Goal: Information Seeking & Learning: Find specific page/section

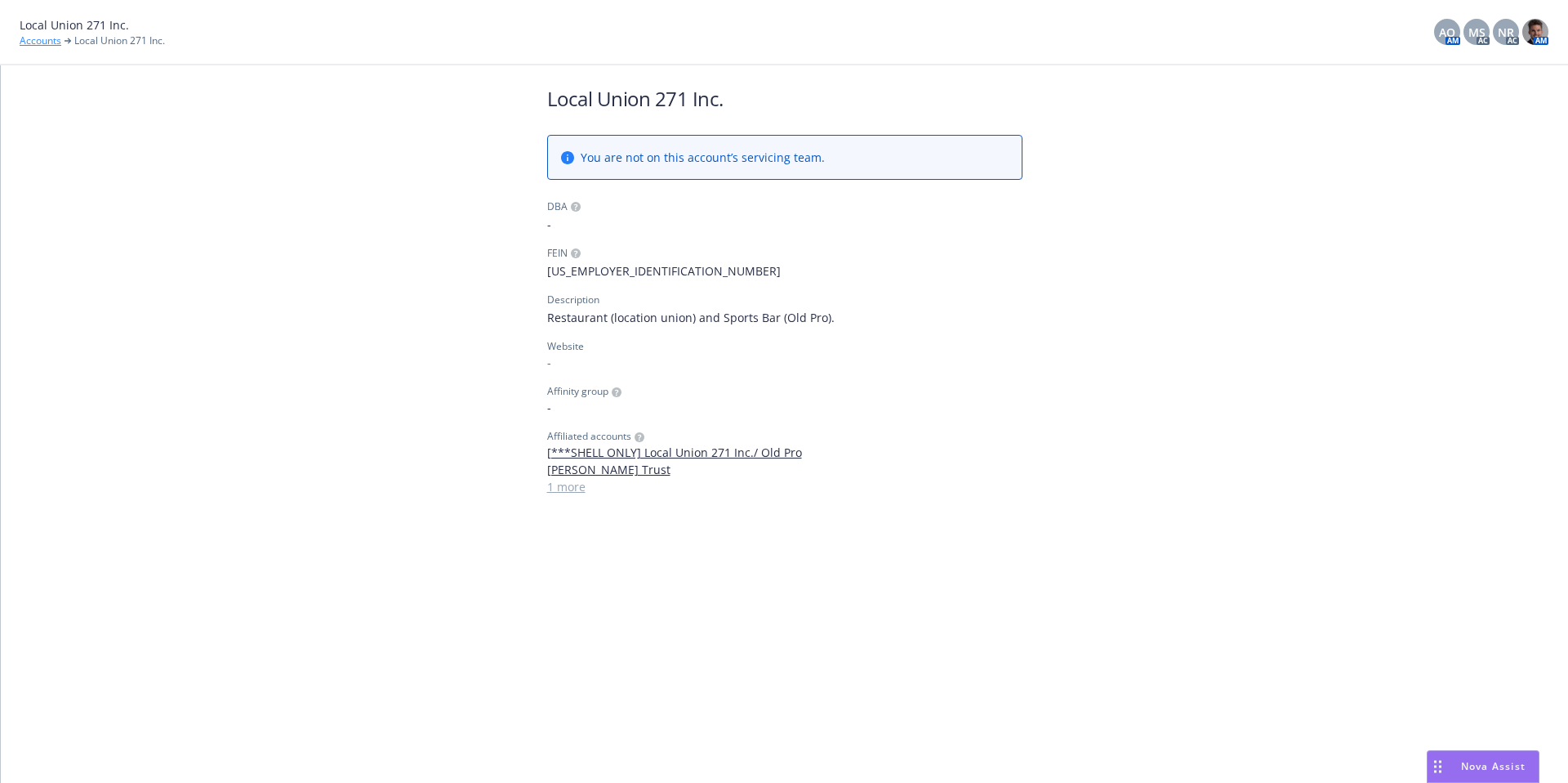
click at [51, 46] on link "Accounts" at bounding box center [40, 41] width 42 height 15
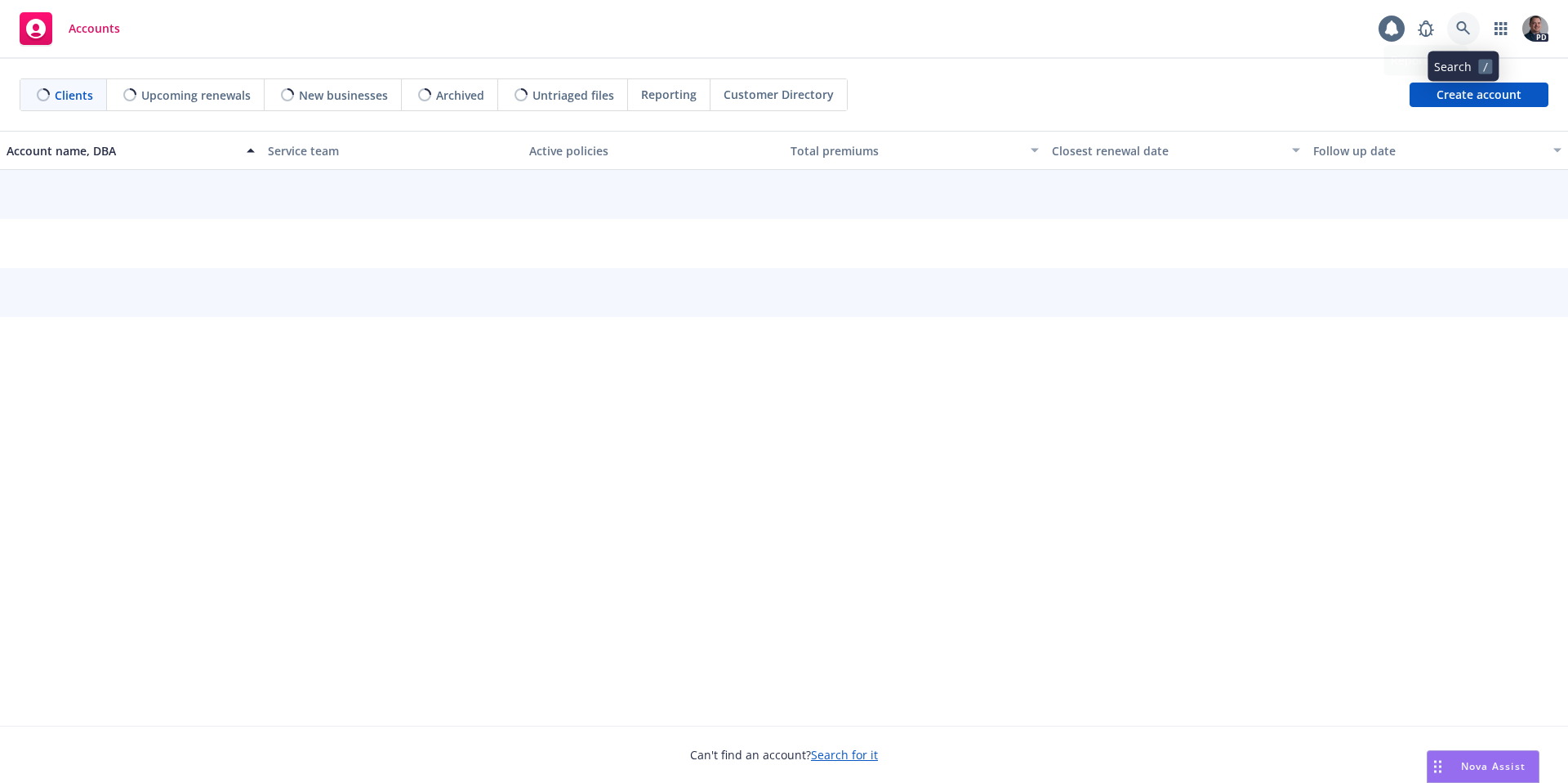
click at [1453, 33] on link at bounding box center [1464, 28] width 33 height 33
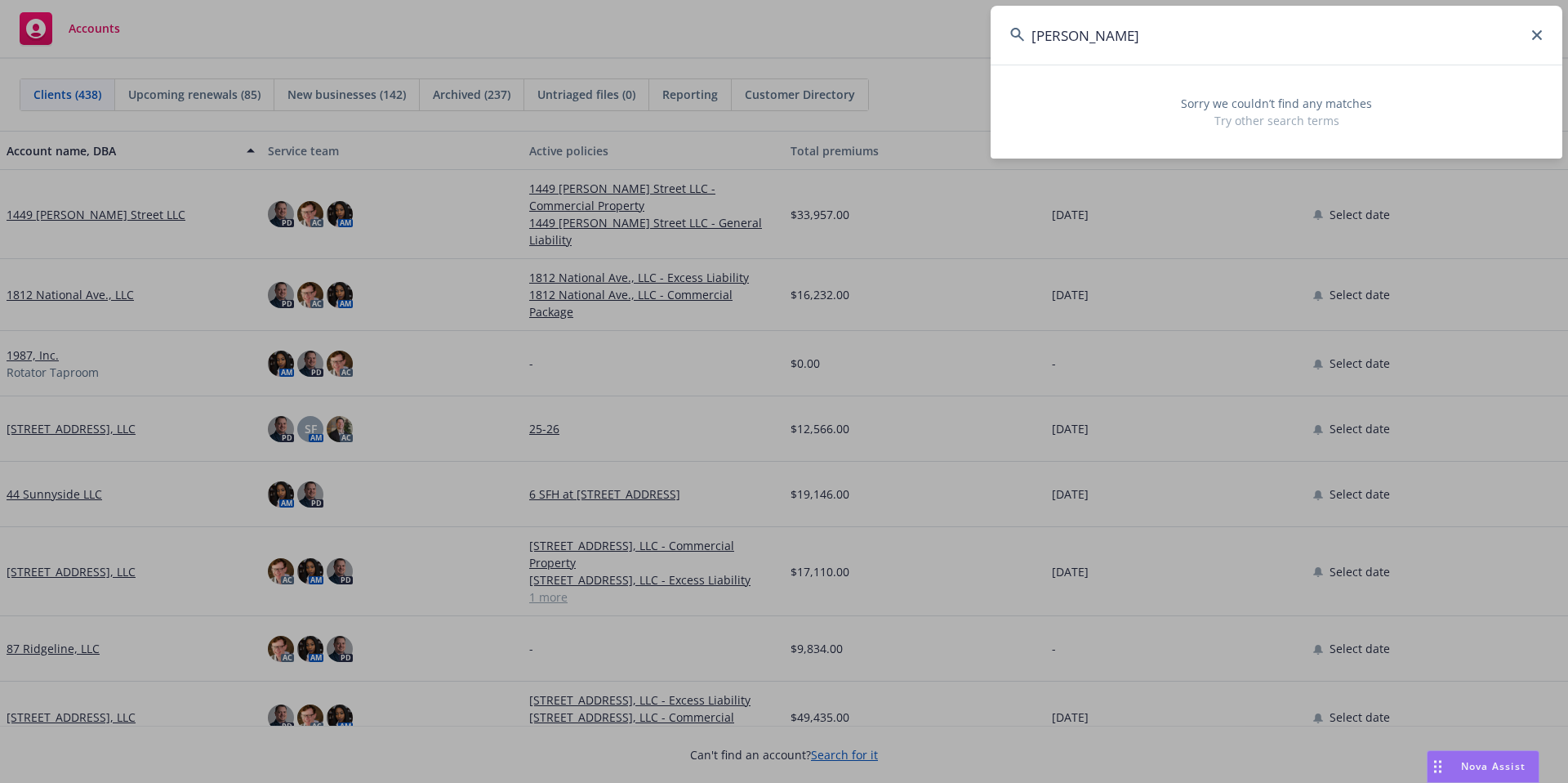
click at [1144, 33] on input "[PERSON_NAME]" at bounding box center [1276, 34] width 572 height 59
drag, startPoint x: 976, startPoint y: 30, endPoint x: 964, endPoint y: 29, distance: 12.0
click at [964, 29] on div "[PERSON_NAME] Sorry we couldn’t find any matches Try other search terms" at bounding box center [784, 392] width 1568 height 783
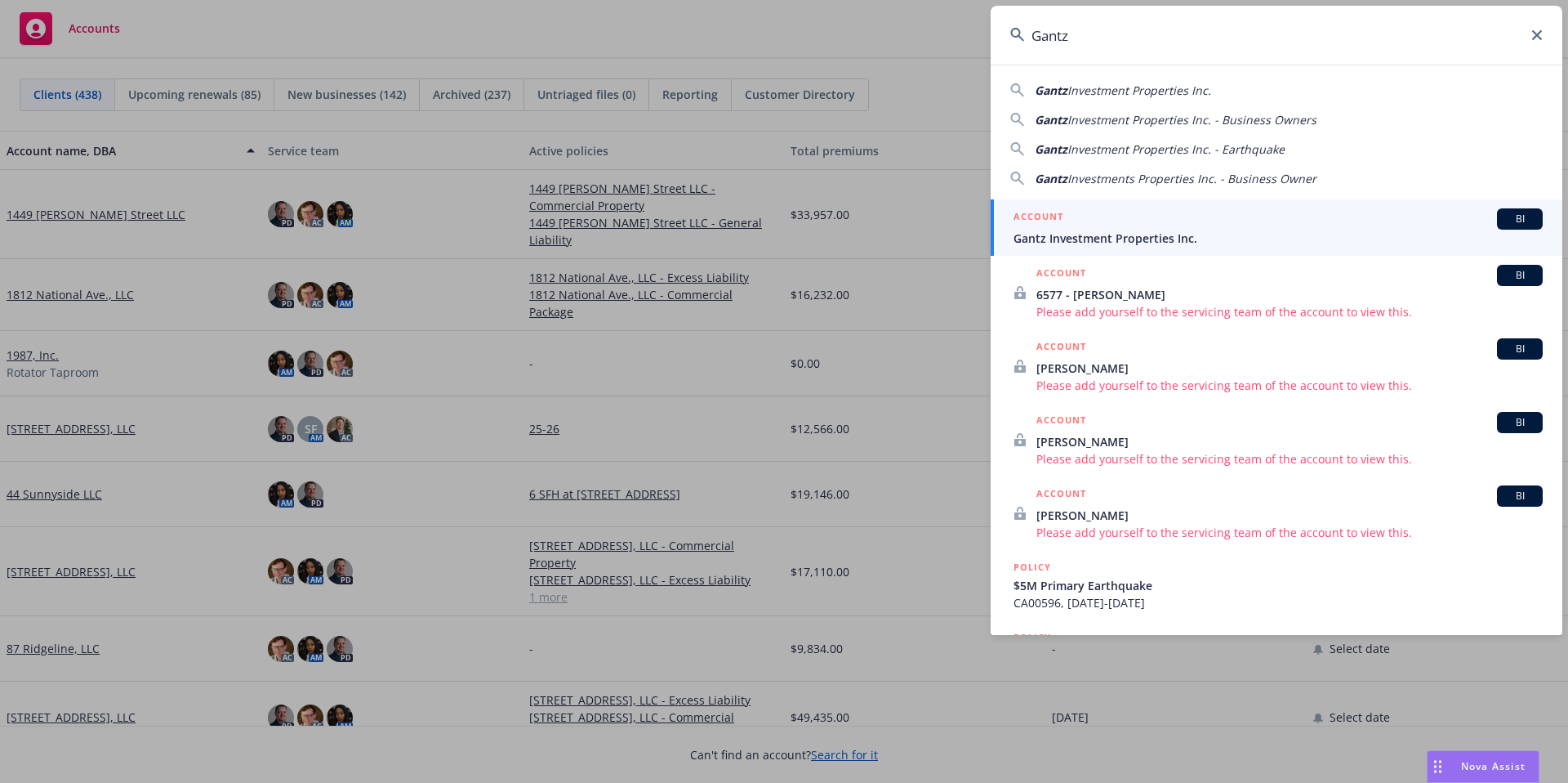
type input "Gantz"
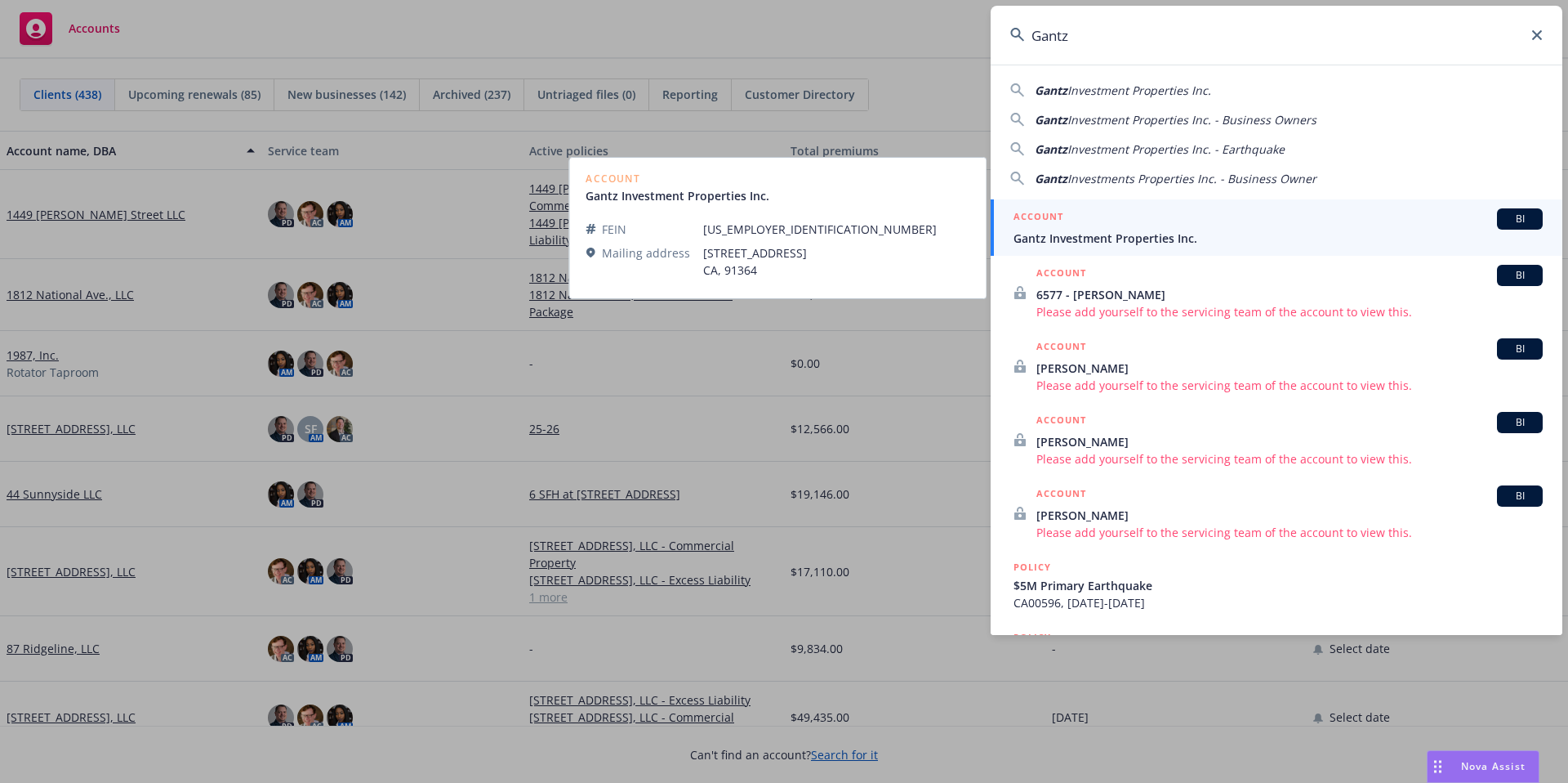
click at [1111, 236] on span "Gantz Investment Properties Inc." at bounding box center [1278, 238] width 529 height 17
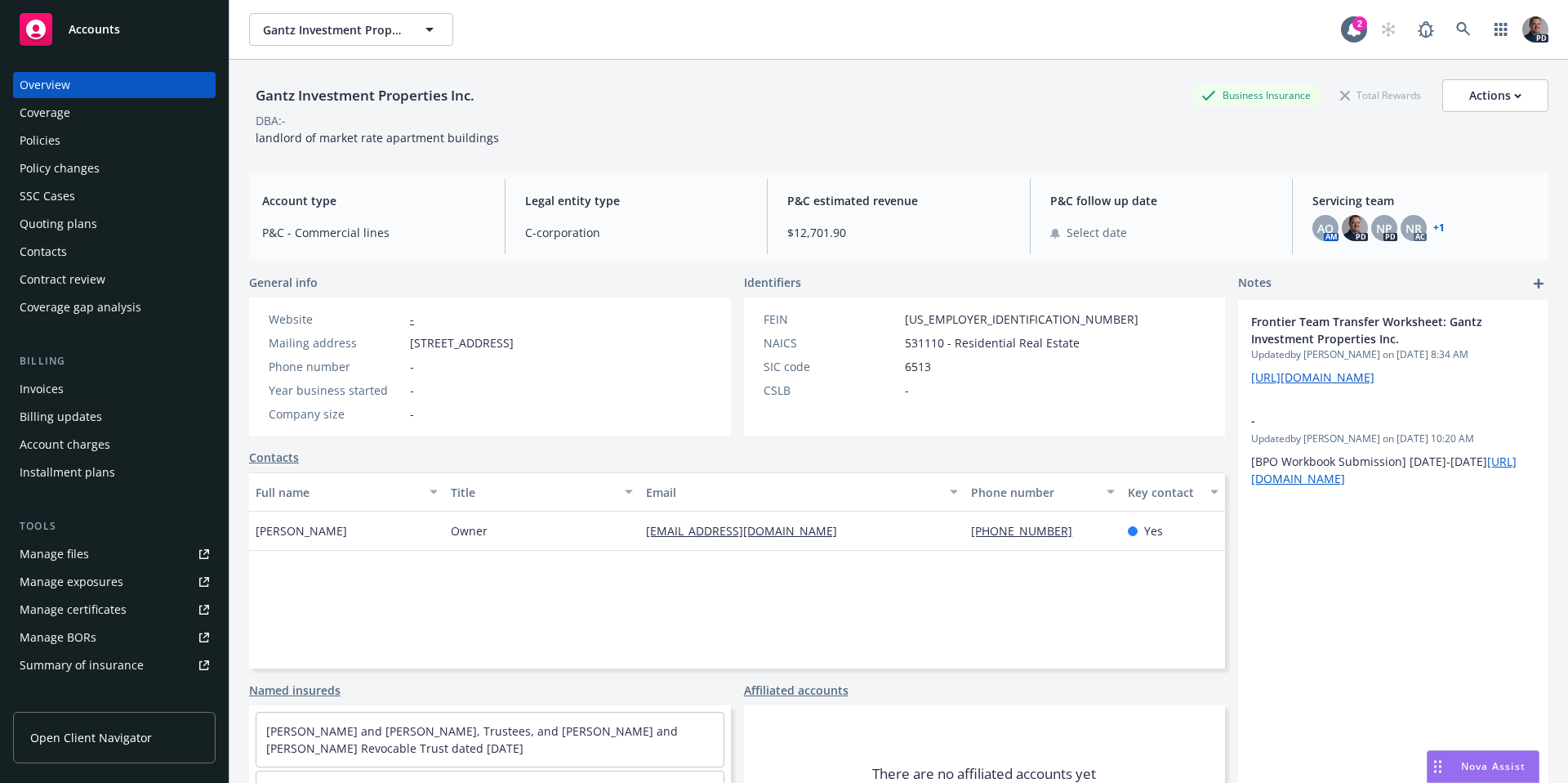
click at [56, 139] on div "Policies" at bounding box center [40, 141] width 41 height 26
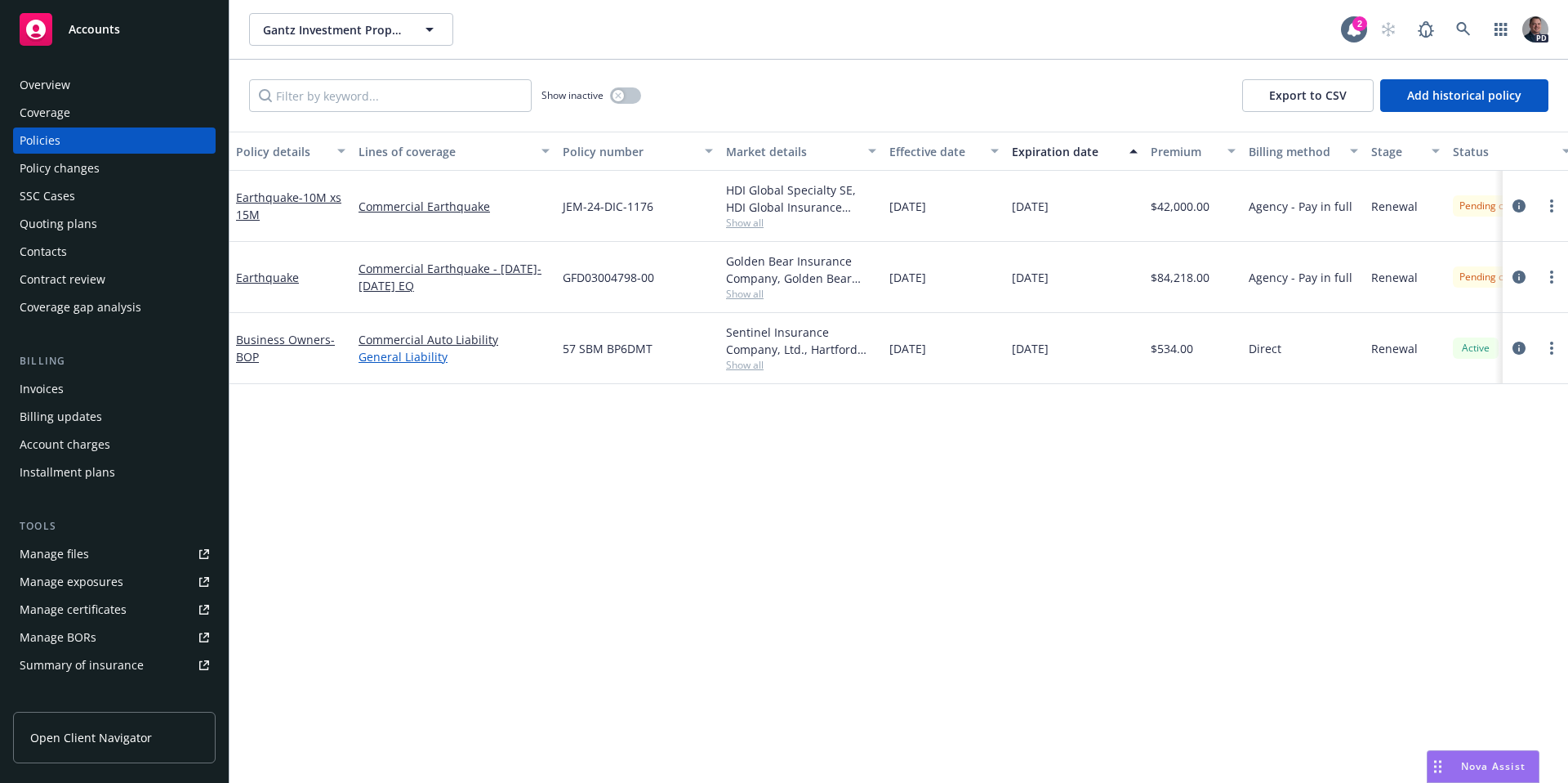
click at [388, 360] on link "General Liability" at bounding box center [454, 356] width 191 height 17
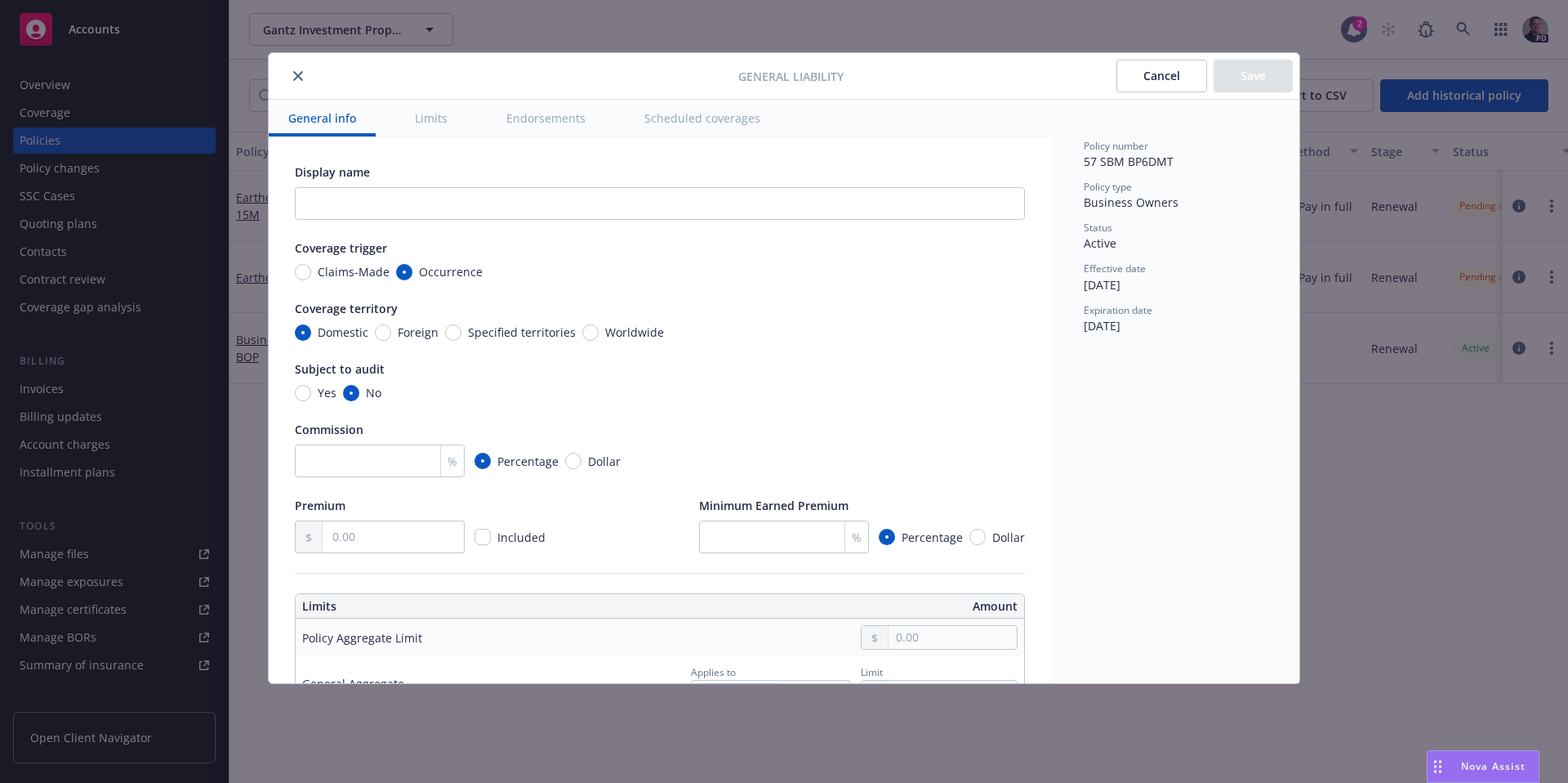
click at [317, 83] on div at bounding box center [506, 76] width 463 height 20
click at [307, 79] on div at bounding box center [506, 76] width 463 height 20
click at [304, 76] on button "close" at bounding box center [297, 76] width 20 height 20
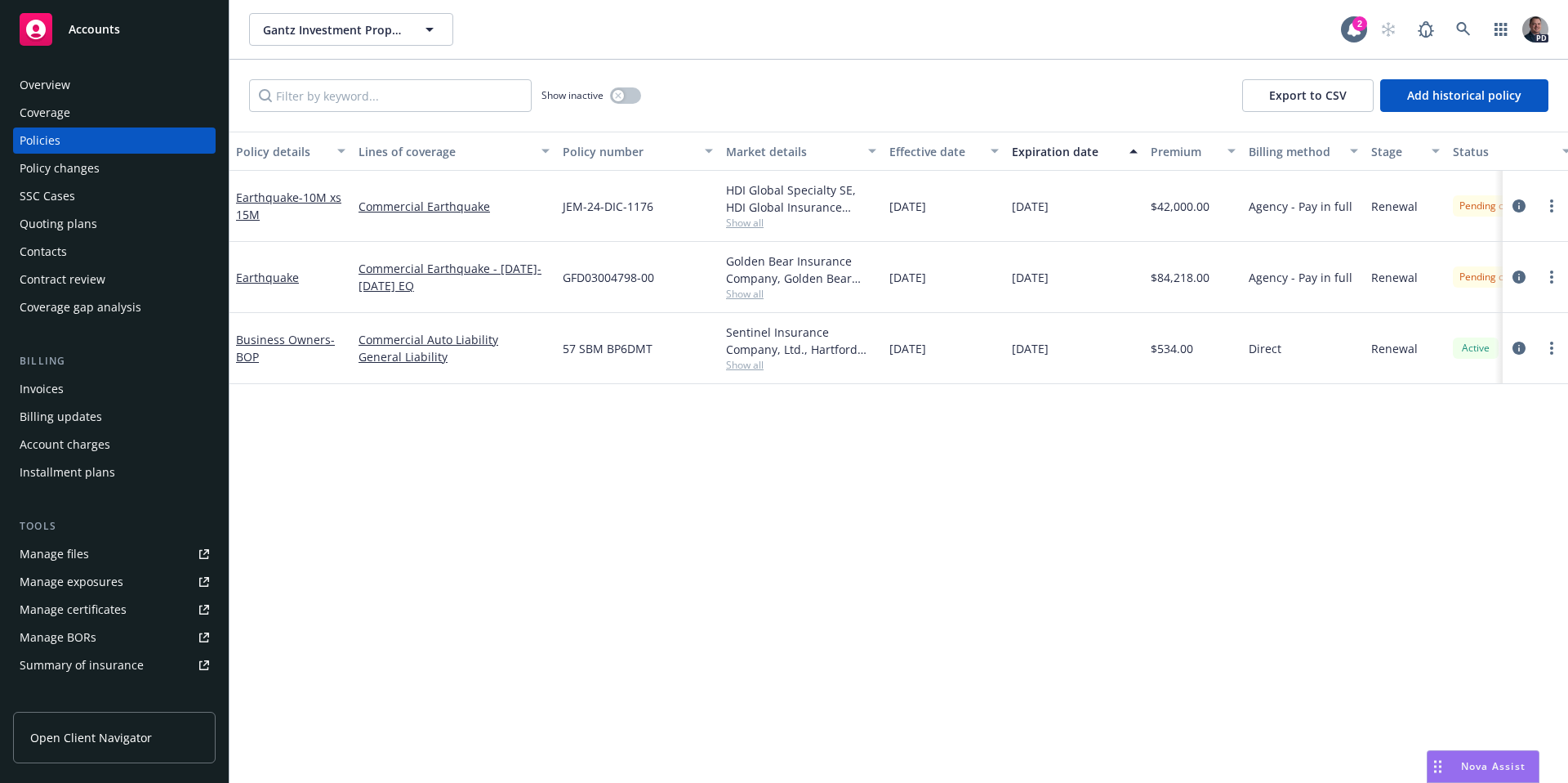
drag, startPoint x: 1077, startPoint y: 348, endPoint x: 888, endPoint y: 344, distance: 189.0
click at [888, 344] on div "Business Owners - BOP Commercial Auto Liability General Liability 57 SBM BP6DMT…" at bounding box center [1017, 349] width 1576 height 71
click at [971, 326] on div "[DATE]" at bounding box center [945, 349] width 123 height 71
drag, startPoint x: 1075, startPoint y: 352, endPoint x: 890, endPoint y: 348, distance: 185.0
click at [890, 348] on div "Business Owners - BOP Commercial Auto Liability General Liability 57 SBM BP6DMT…" at bounding box center [1017, 349] width 1576 height 71
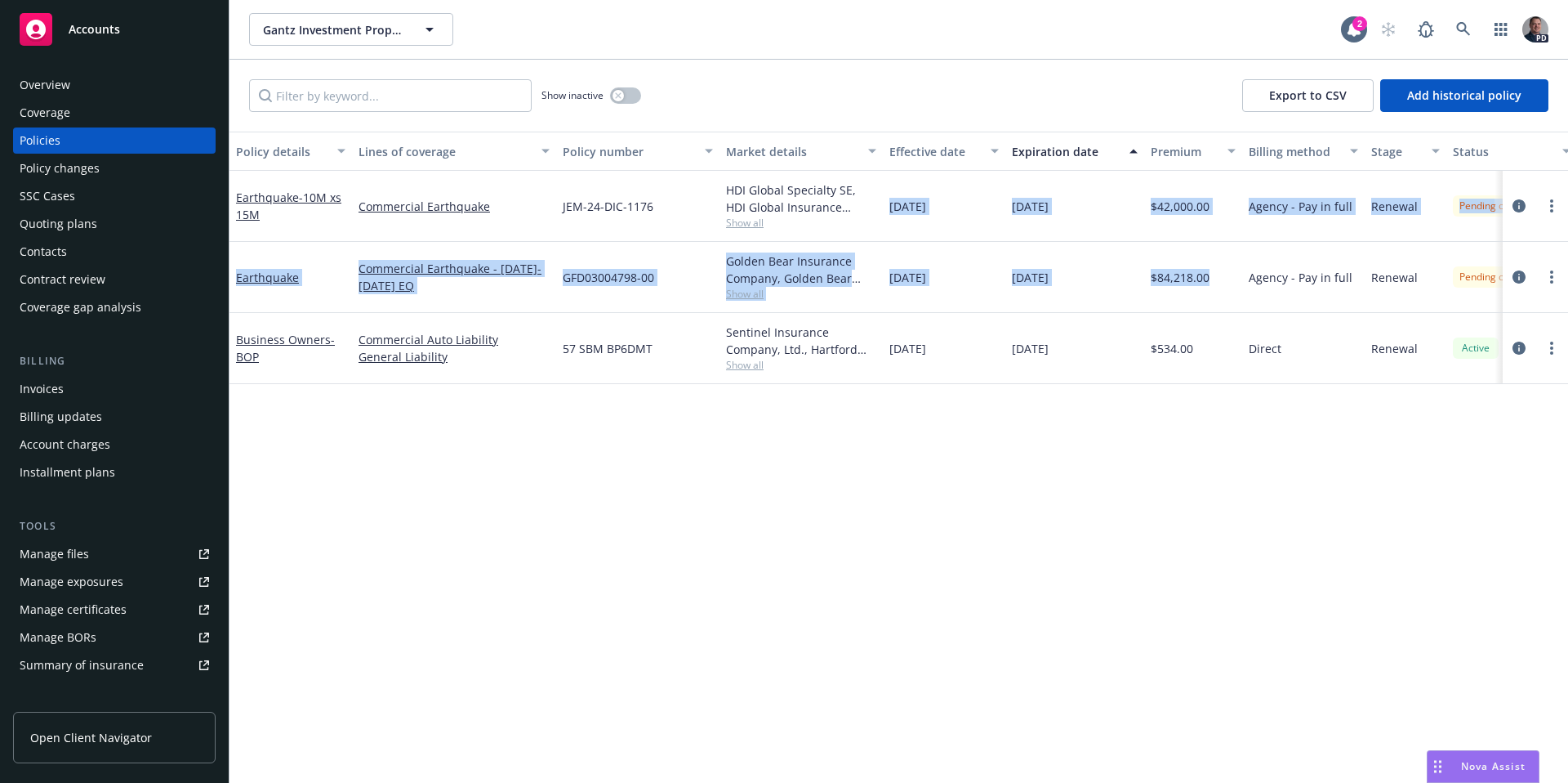
drag, startPoint x: 1229, startPoint y: 288, endPoint x: 891, endPoint y: 202, distance: 348.8
click at [891, 202] on div "Earthquake - 10M xs 15M Commercial Earthquake JEM-24-DIC-1176 HDI Global Specia…" at bounding box center [1017, 268] width 1576 height 196
click at [911, 233] on div "[DATE]" at bounding box center [945, 206] width 123 height 71
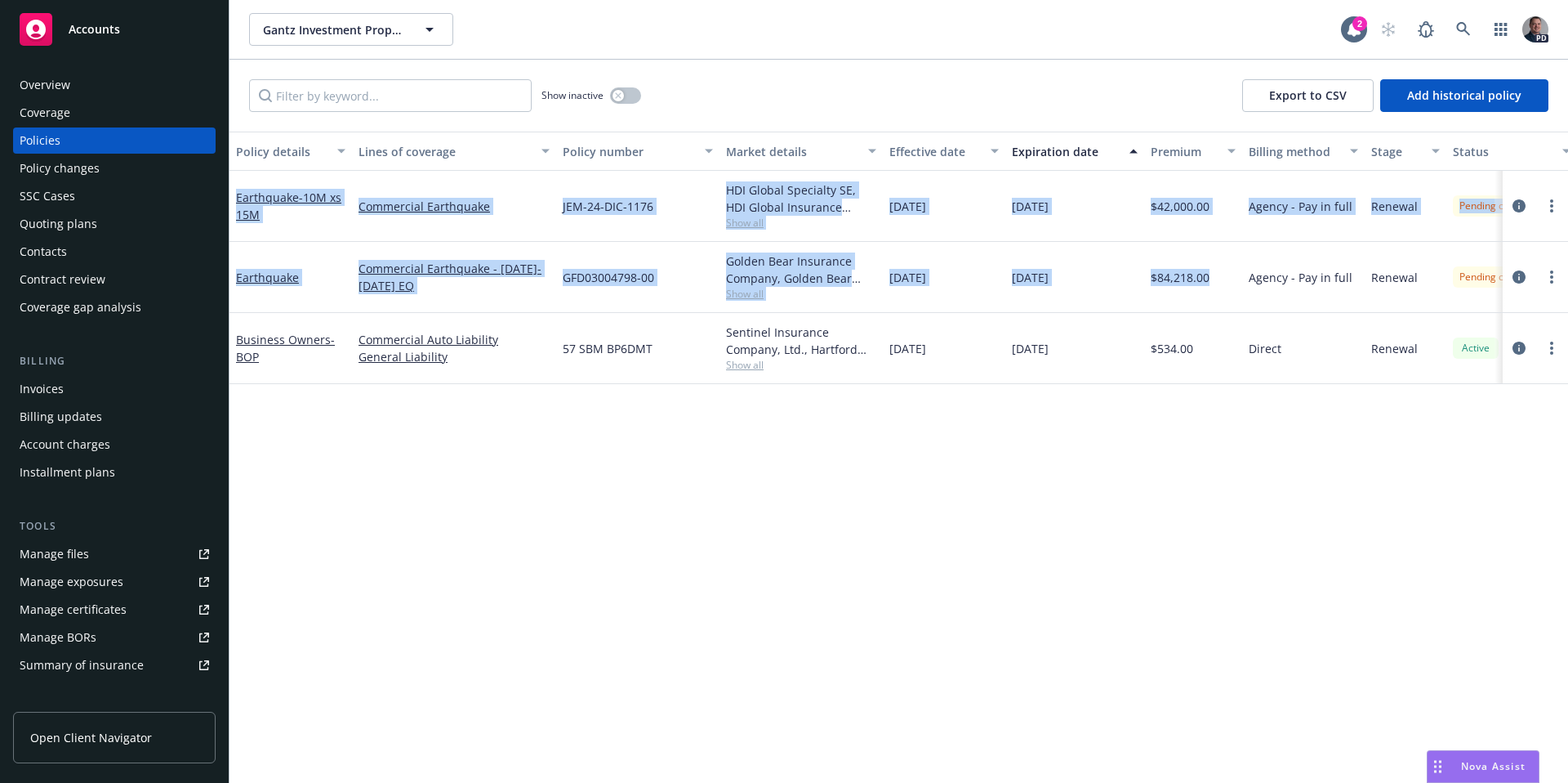
drag, startPoint x: 1222, startPoint y: 276, endPoint x: 288, endPoint y: 176, distance: 939.3
click at [288, 176] on div "Earthquake - 10M xs 15M Commercial Earthquake JEM-24-DIC-1176 HDI Global Specia…" at bounding box center [1017, 268] width 1576 height 196
click at [1070, 227] on div "[DATE]" at bounding box center [1074, 206] width 139 height 71
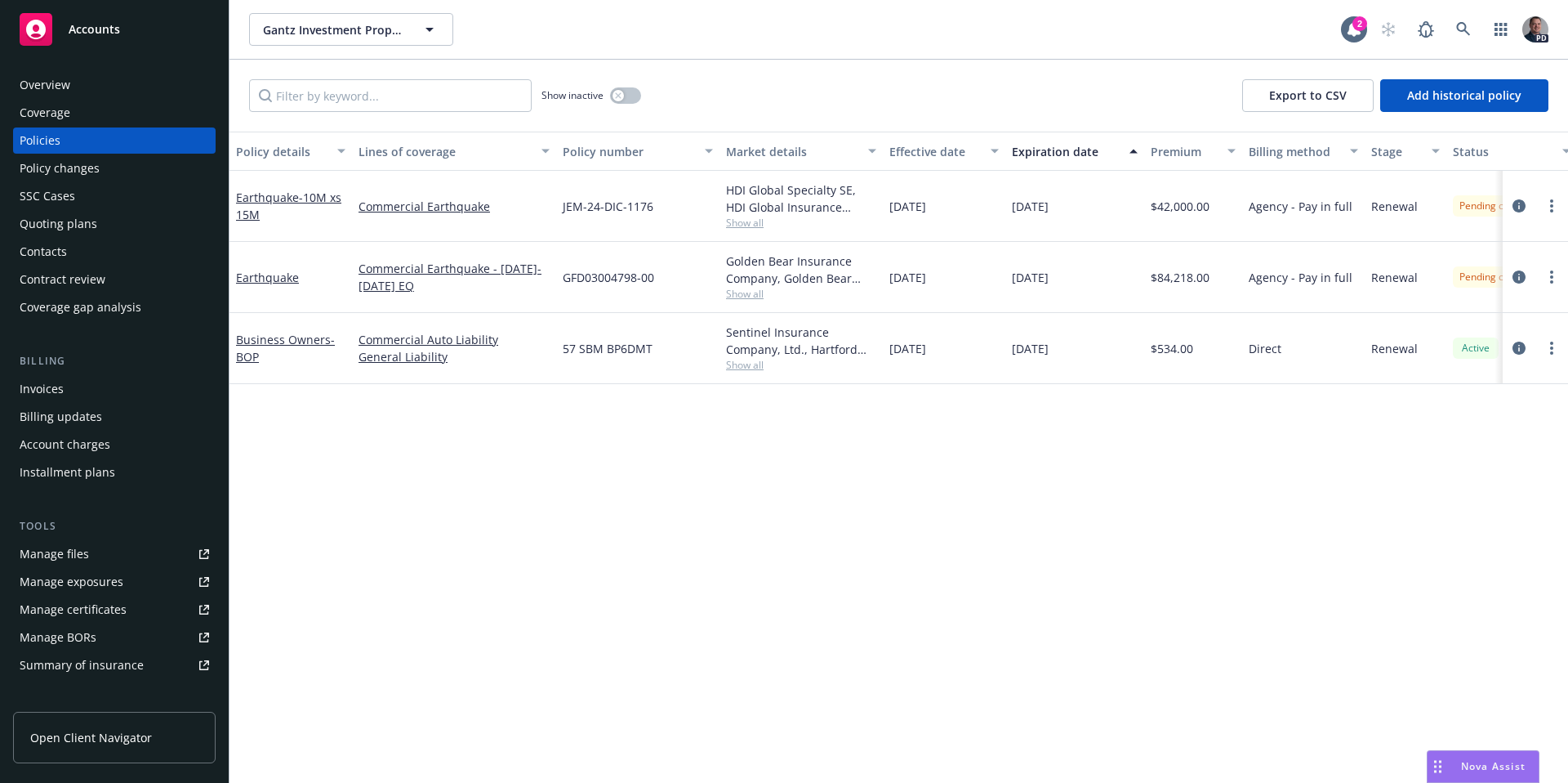
click at [57, 553] on div "Manage files" at bounding box center [54, 554] width 70 height 26
click at [634, 96] on button "button" at bounding box center [625, 96] width 31 height 17
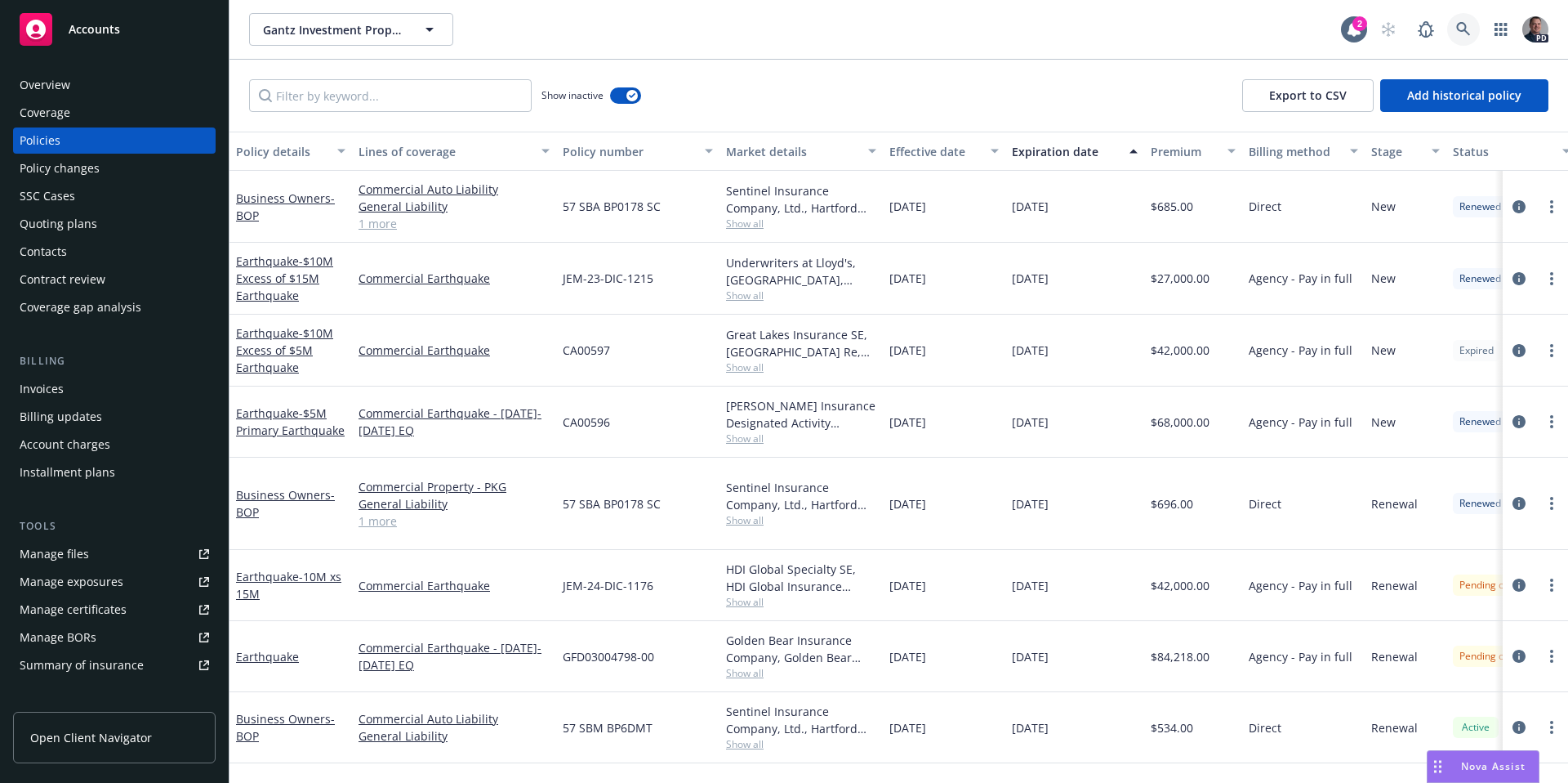
click at [1467, 30] on icon at bounding box center [1464, 30] width 15 height 15
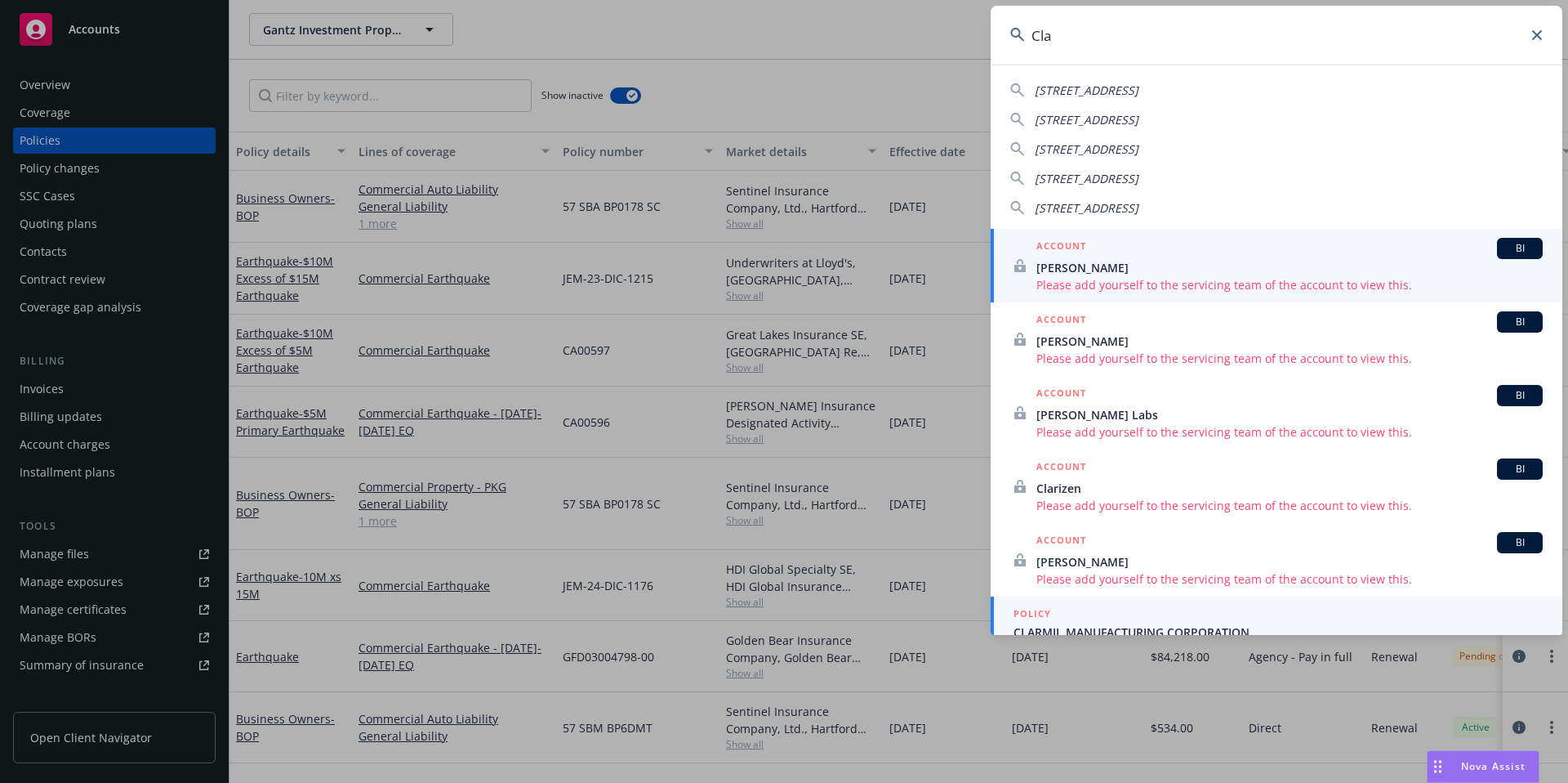
type input "Cla"
click at [1112, 624] on span "CLARMIL MANUFACTURING CORPORATION" at bounding box center [1278, 632] width 529 height 17
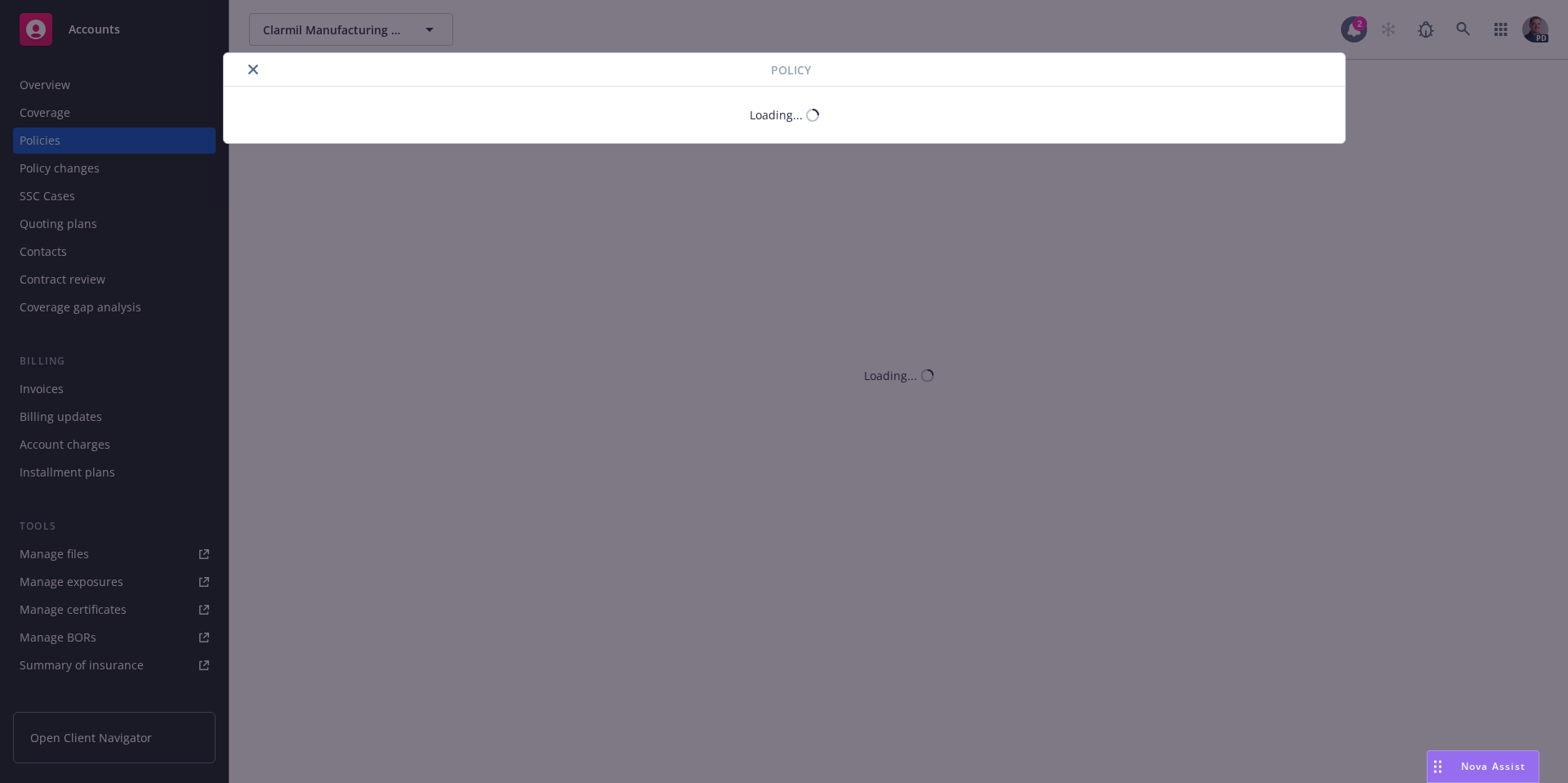
click at [256, 72] on icon "close" at bounding box center [253, 69] width 10 height 10
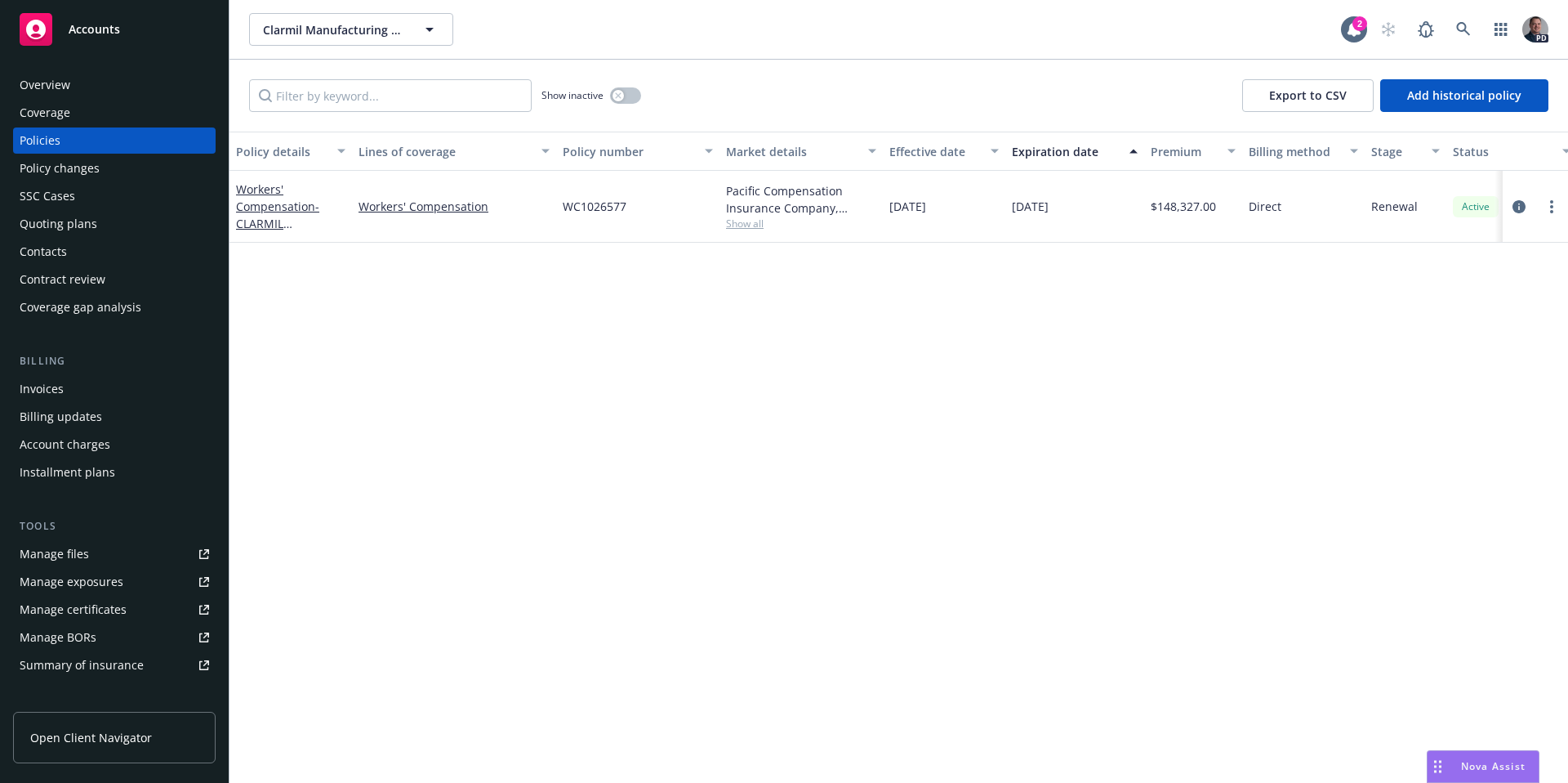
click at [74, 89] on div "Overview" at bounding box center [114, 85] width 189 height 26
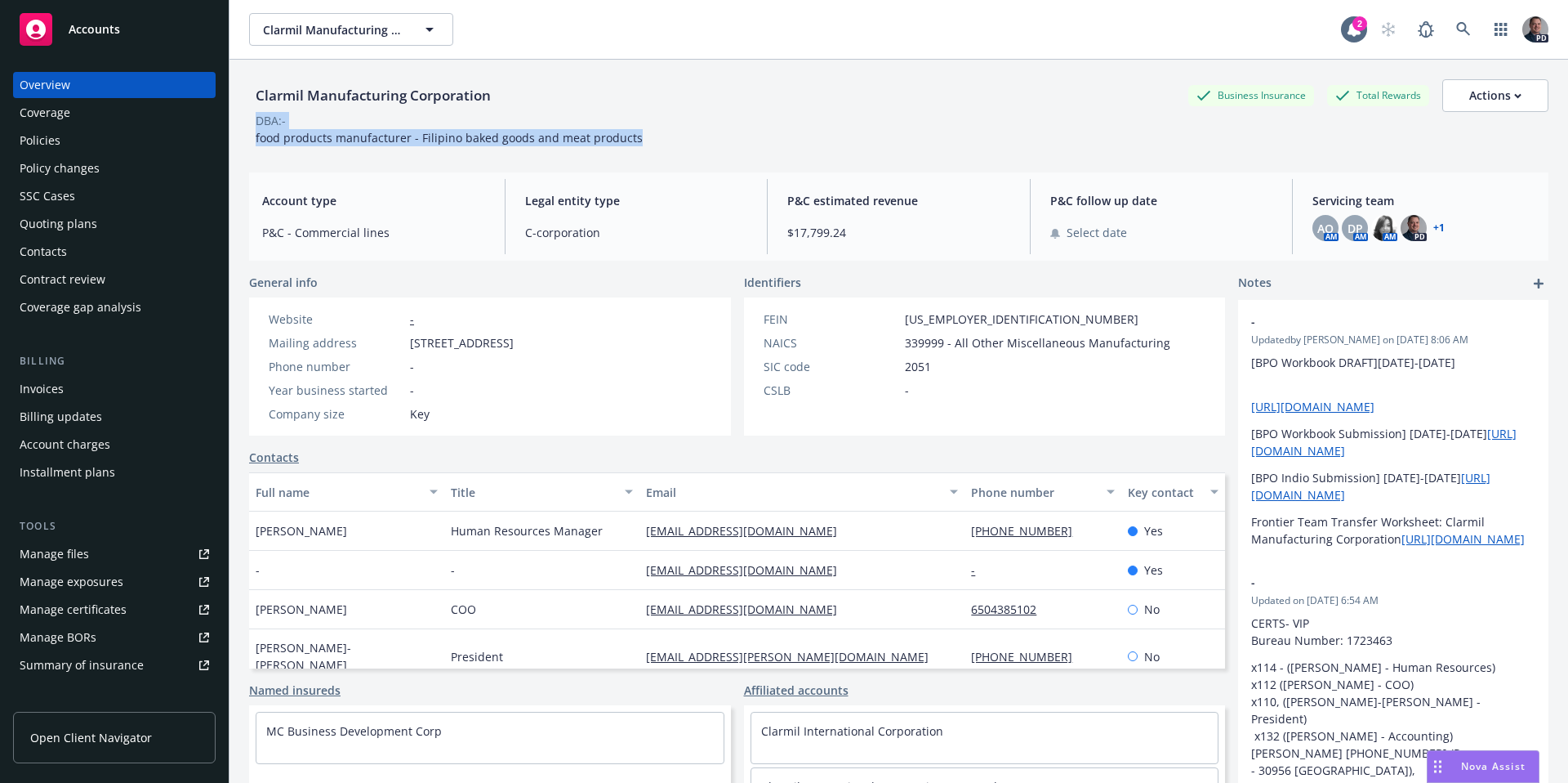
drag, startPoint x: 639, startPoint y: 141, endPoint x: 253, endPoint y: 125, distance: 386.3
click at [253, 125] on div "Clarmil Manufacturing Corporation Business Insurance Total Rewards Actions DBA:…" at bounding box center [898, 113] width 1300 height 67
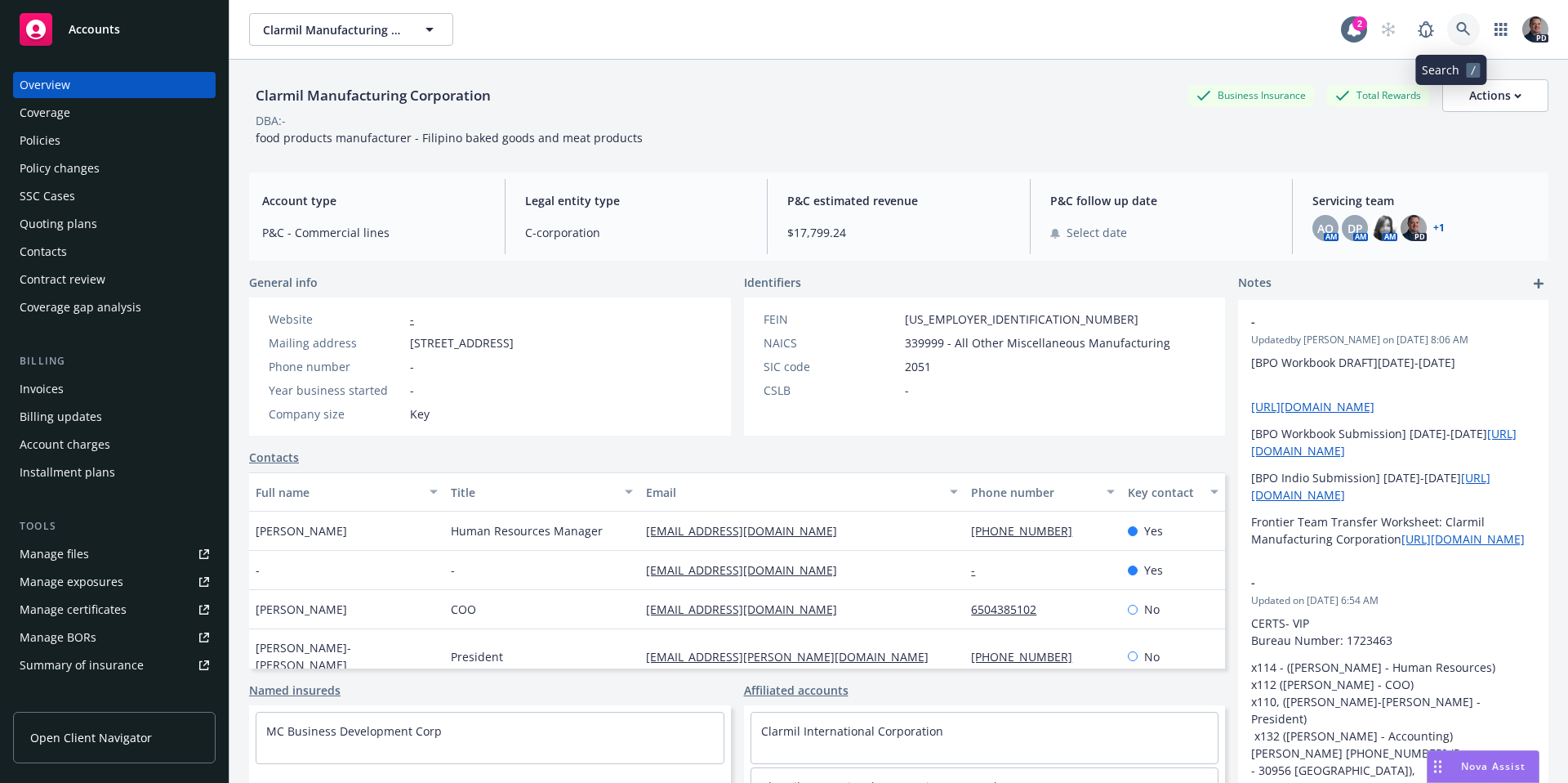
click at [1460, 25] on link at bounding box center [1464, 29] width 33 height 33
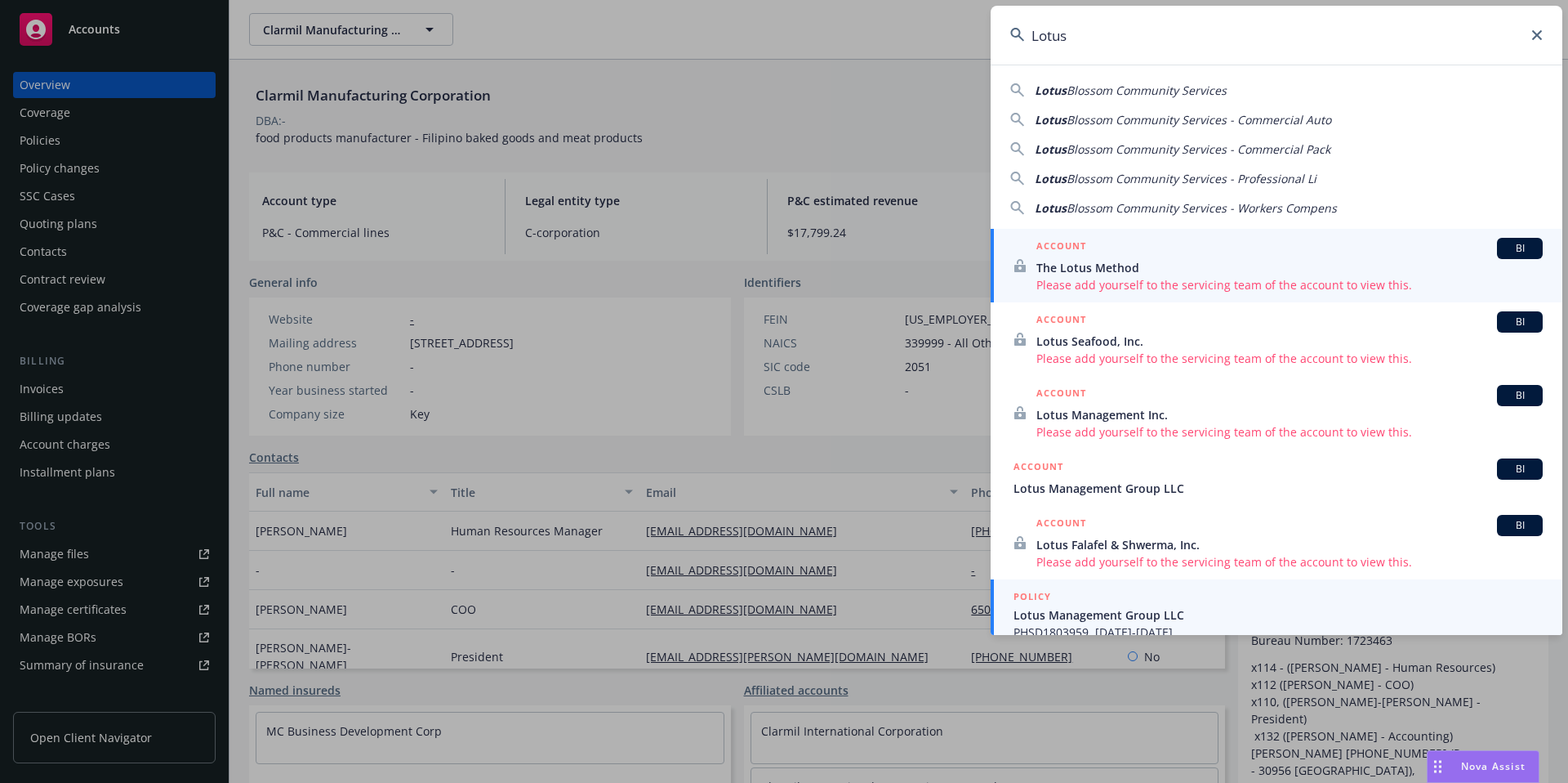
type input "Lotus"
click at [1111, 596] on div "POLICY" at bounding box center [1278, 597] width 529 height 18
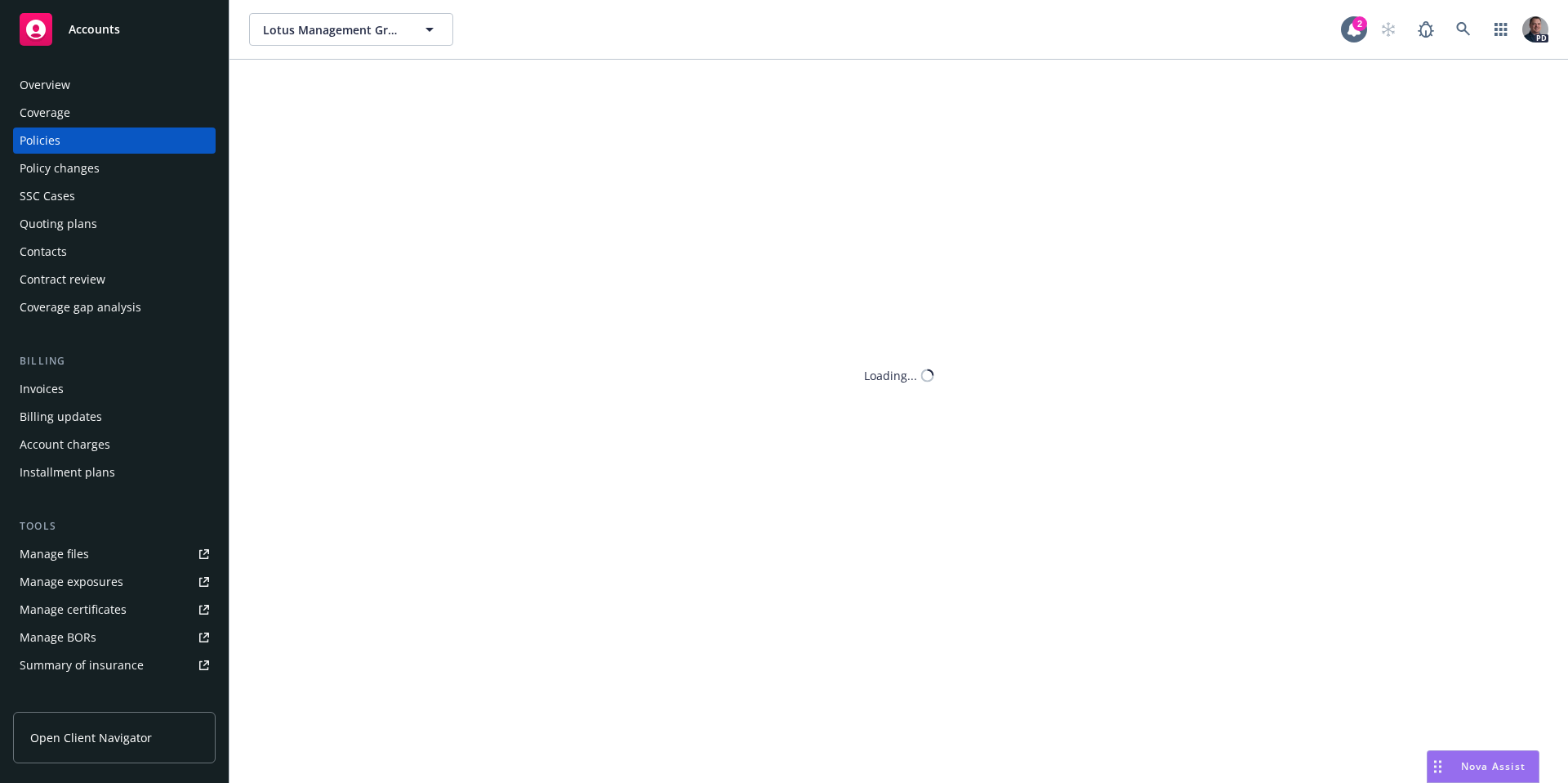
click at [70, 83] on body "Accounts Overview Coverage Policies Policy changes SSC Cases Quoting plans Cont…" at bounding box center [784, 392] width 1568 height 783
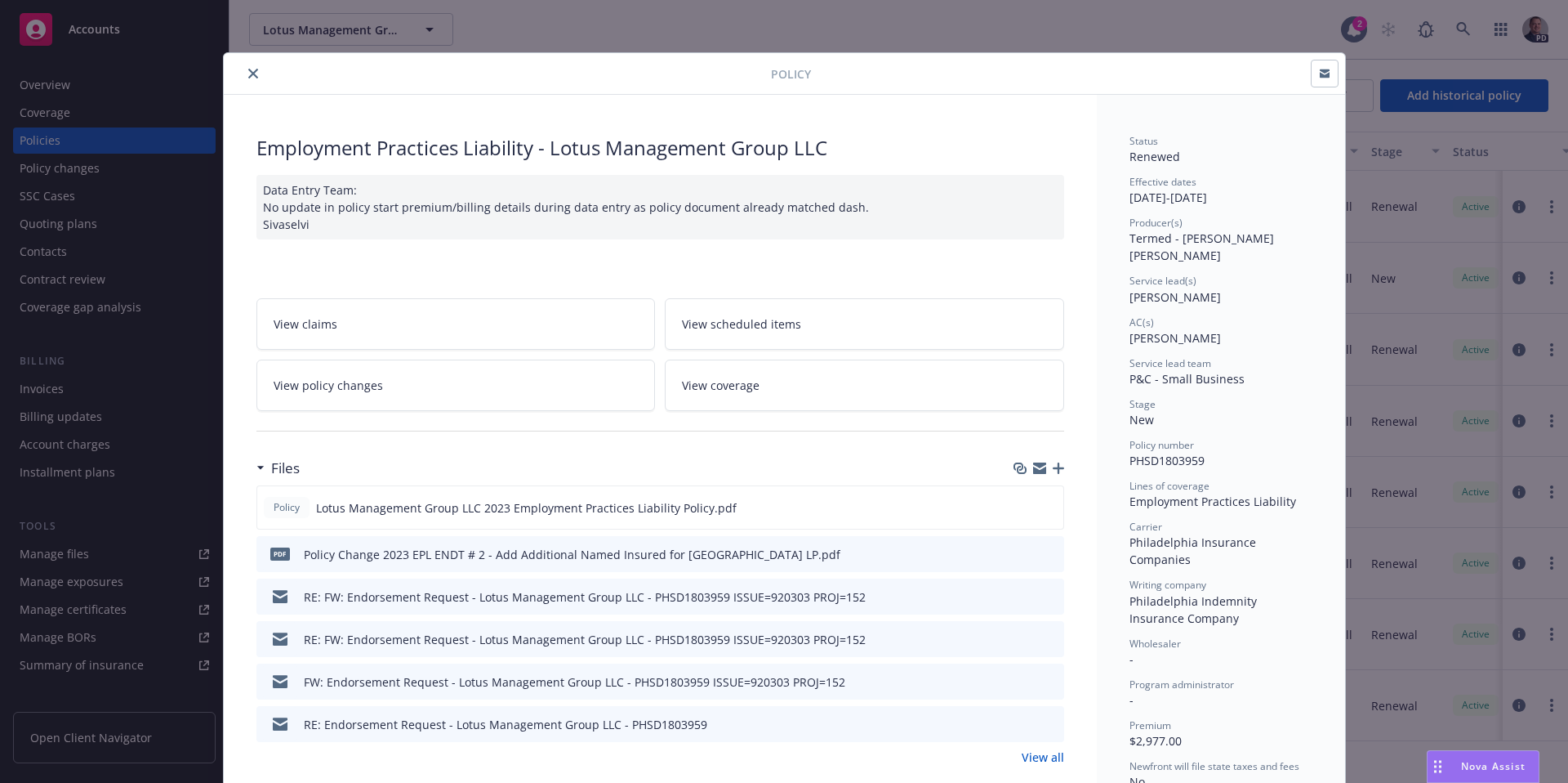
click at [249, 74] on icon "close" at bounding box center [253, 74] width 10 height 10
click at [130, 83] on div "Overview" at bounding box center [114, 85] width 189 height 26
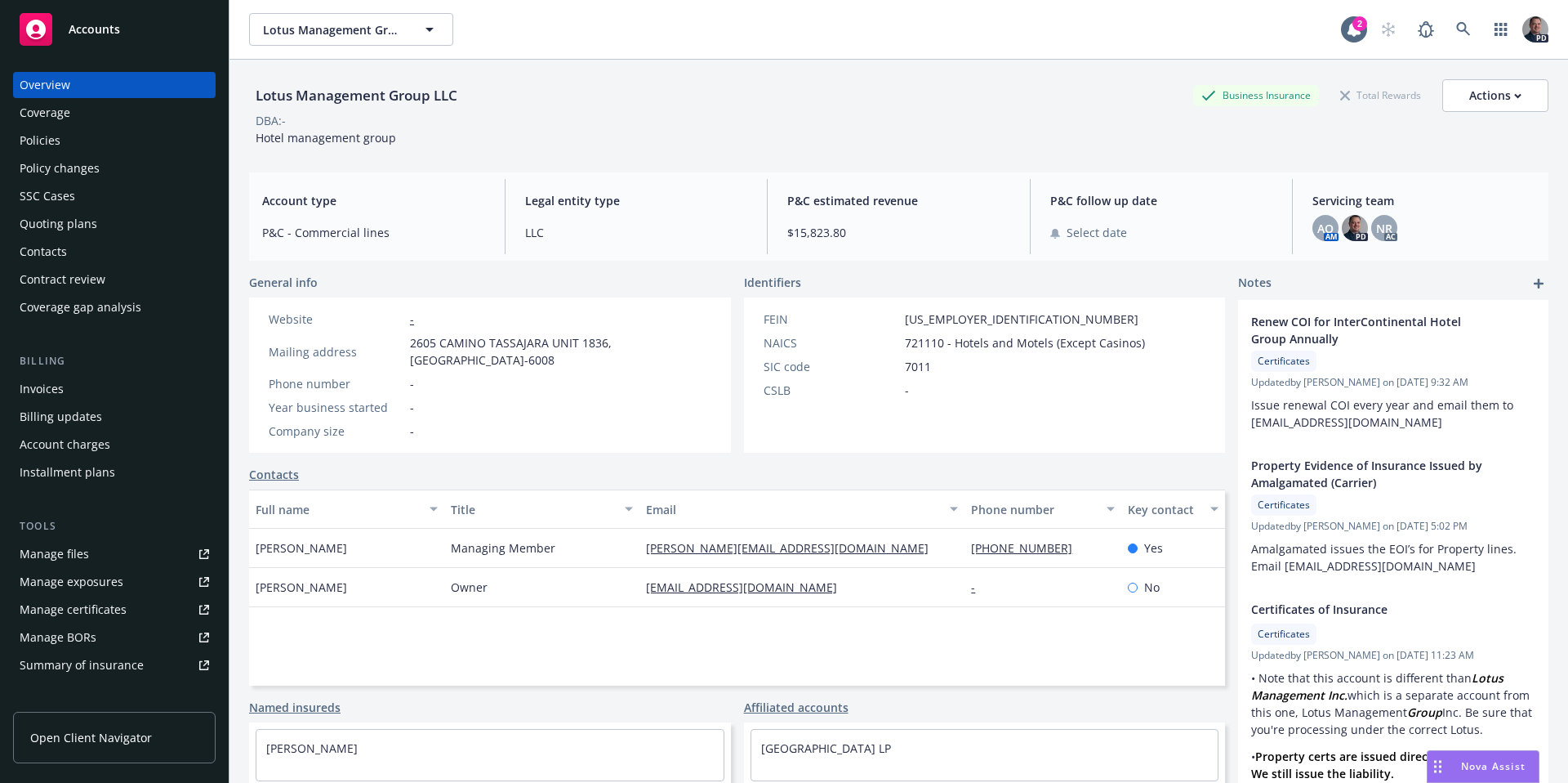
click at [74, 137] on div "Policies" at bounding box center [114, 141] width 189 height 26
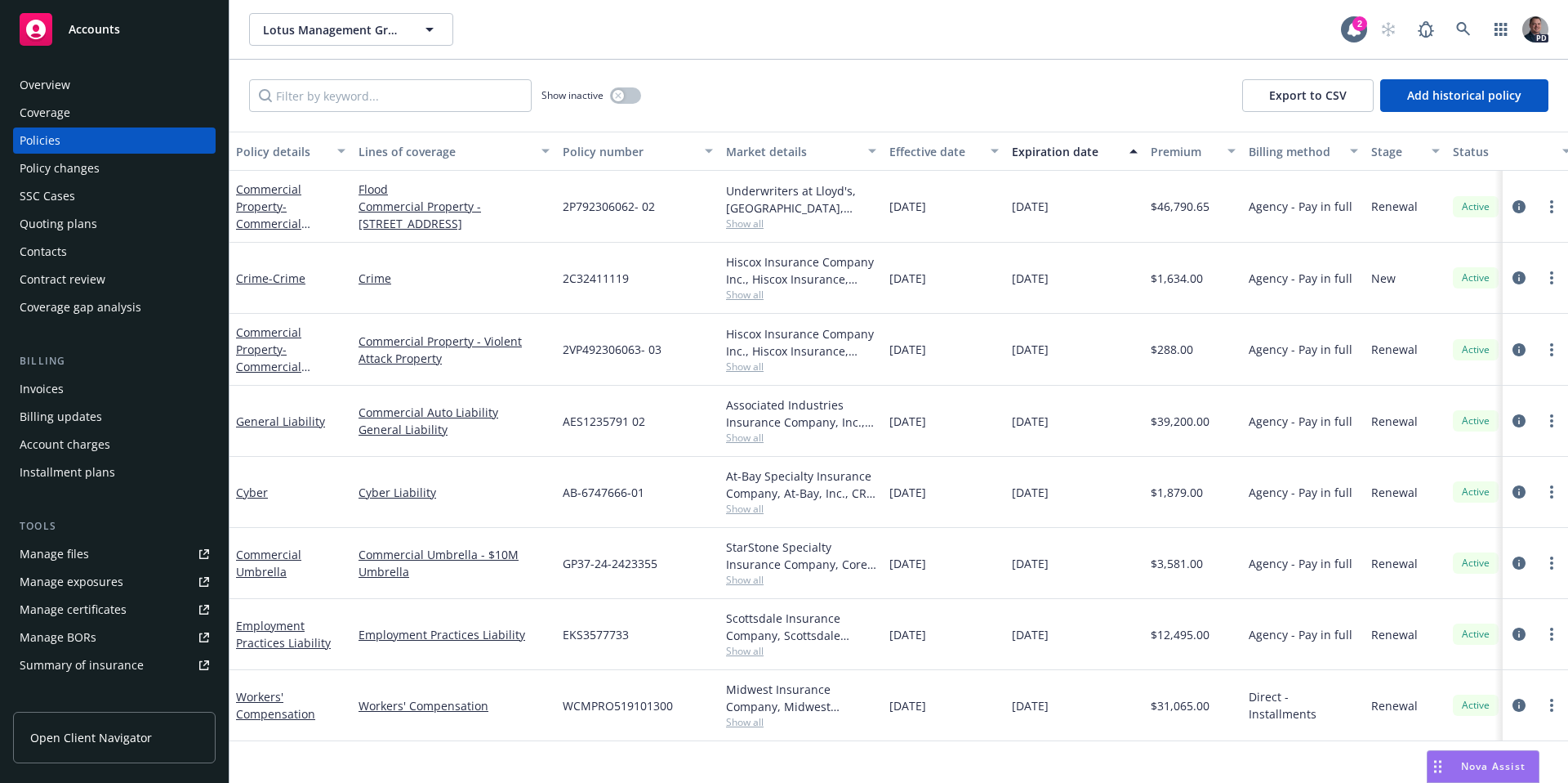
click at [113, 92] on div "Overview" at bounding box center [114, 85] width 189 height 26
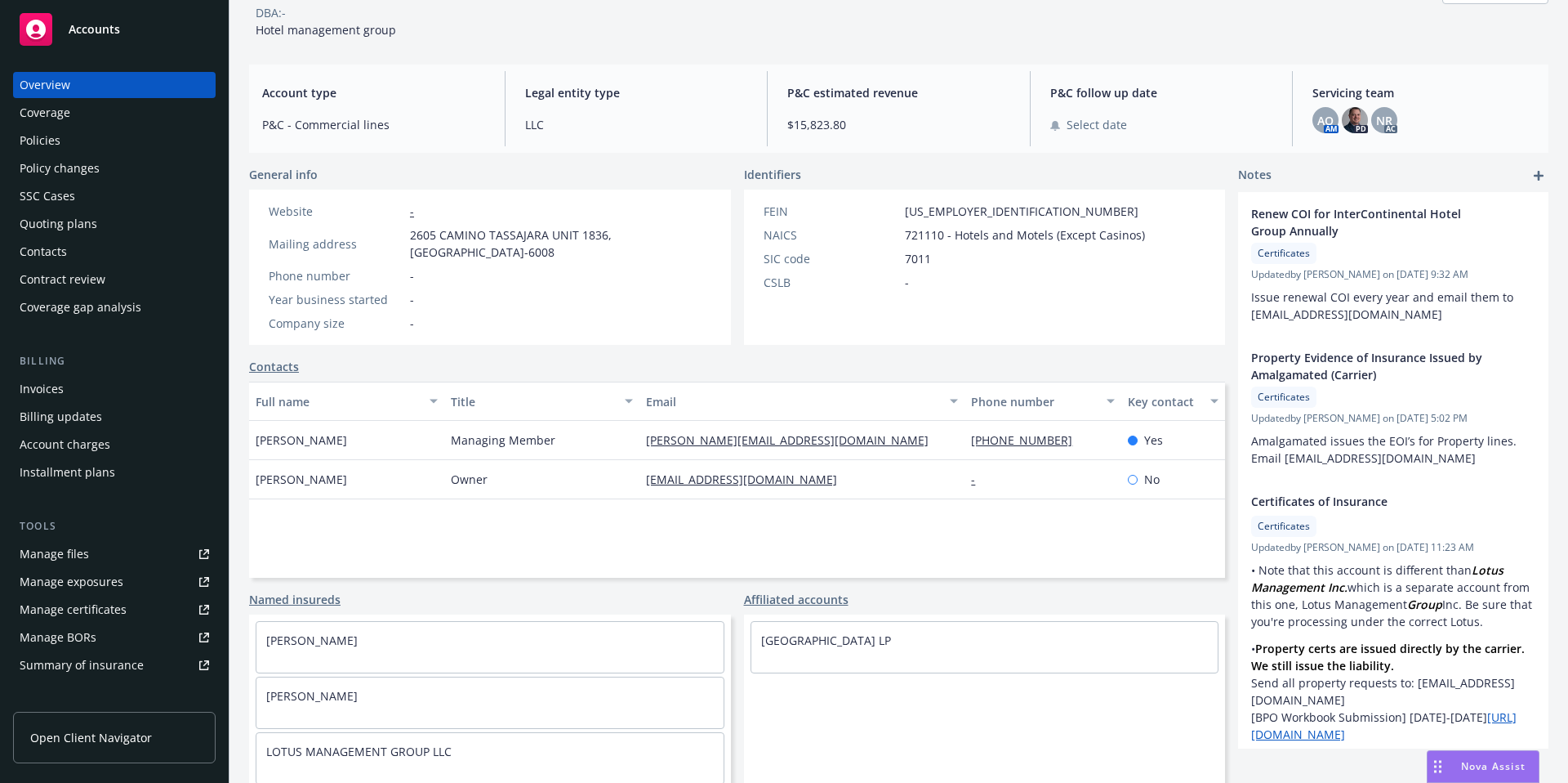
scroll to position [113, 0]
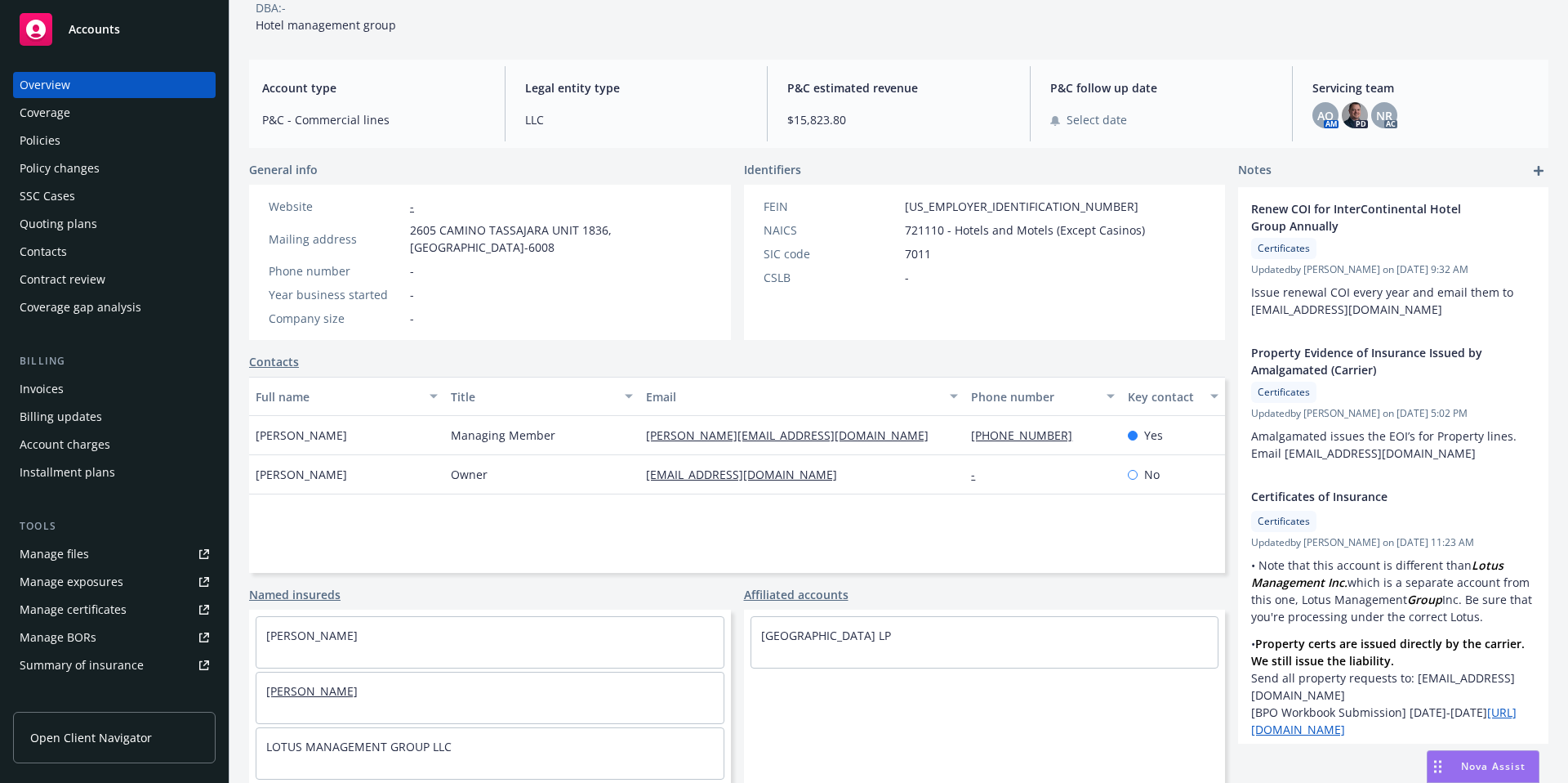
click at [307, 692] on link "[PERSON_NAME]" at bounding box center [312, 691] width 91 height 16
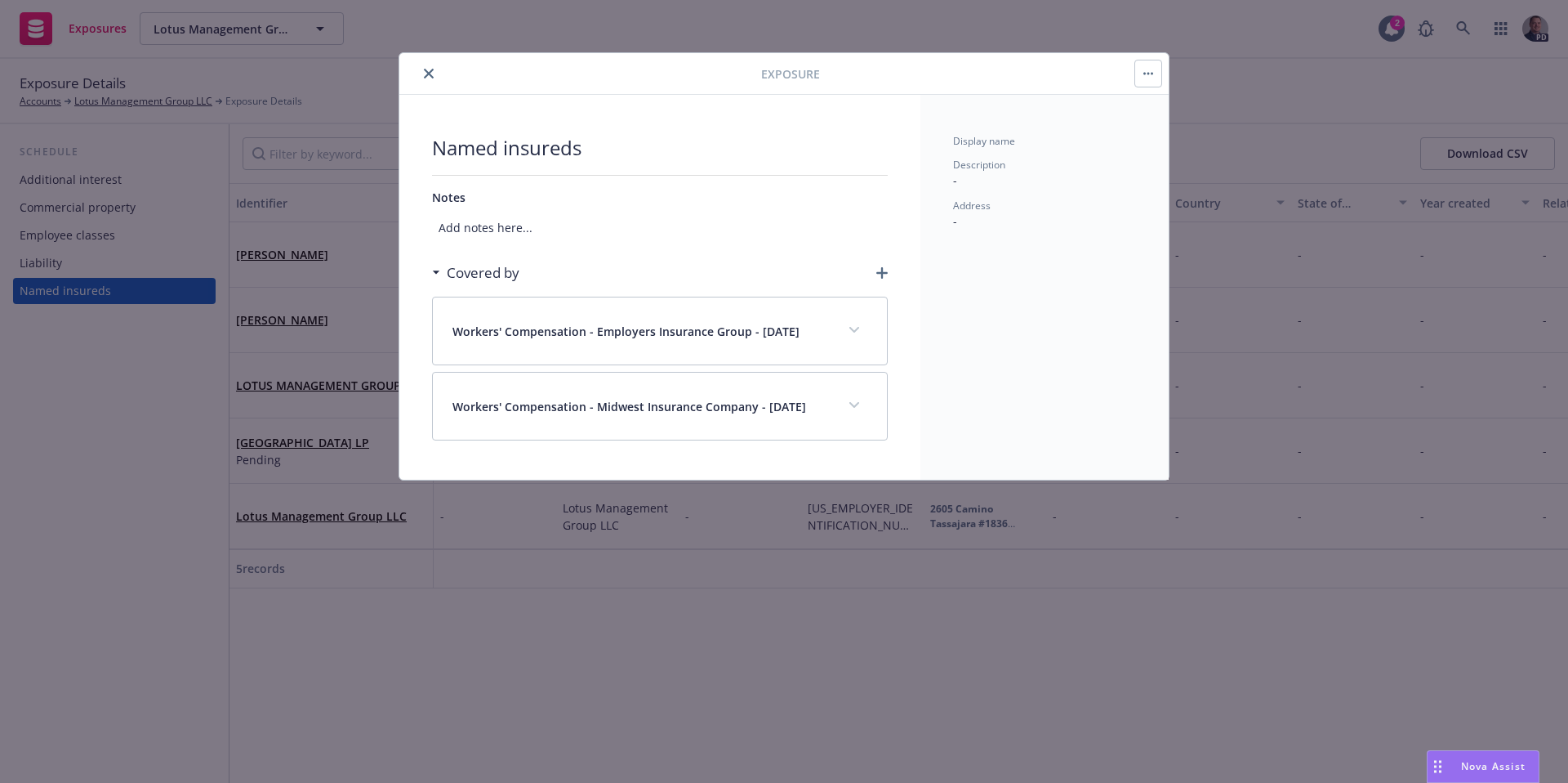
click at [411, 72] on div at bounding box center [583, 73] width 355 height 20
click at [421, 72] on button "close" at bounding box center [429, 73] width 20 height 20
click at [434, 79] on button "close" at bounding box center [429, 73] width 20 height 20
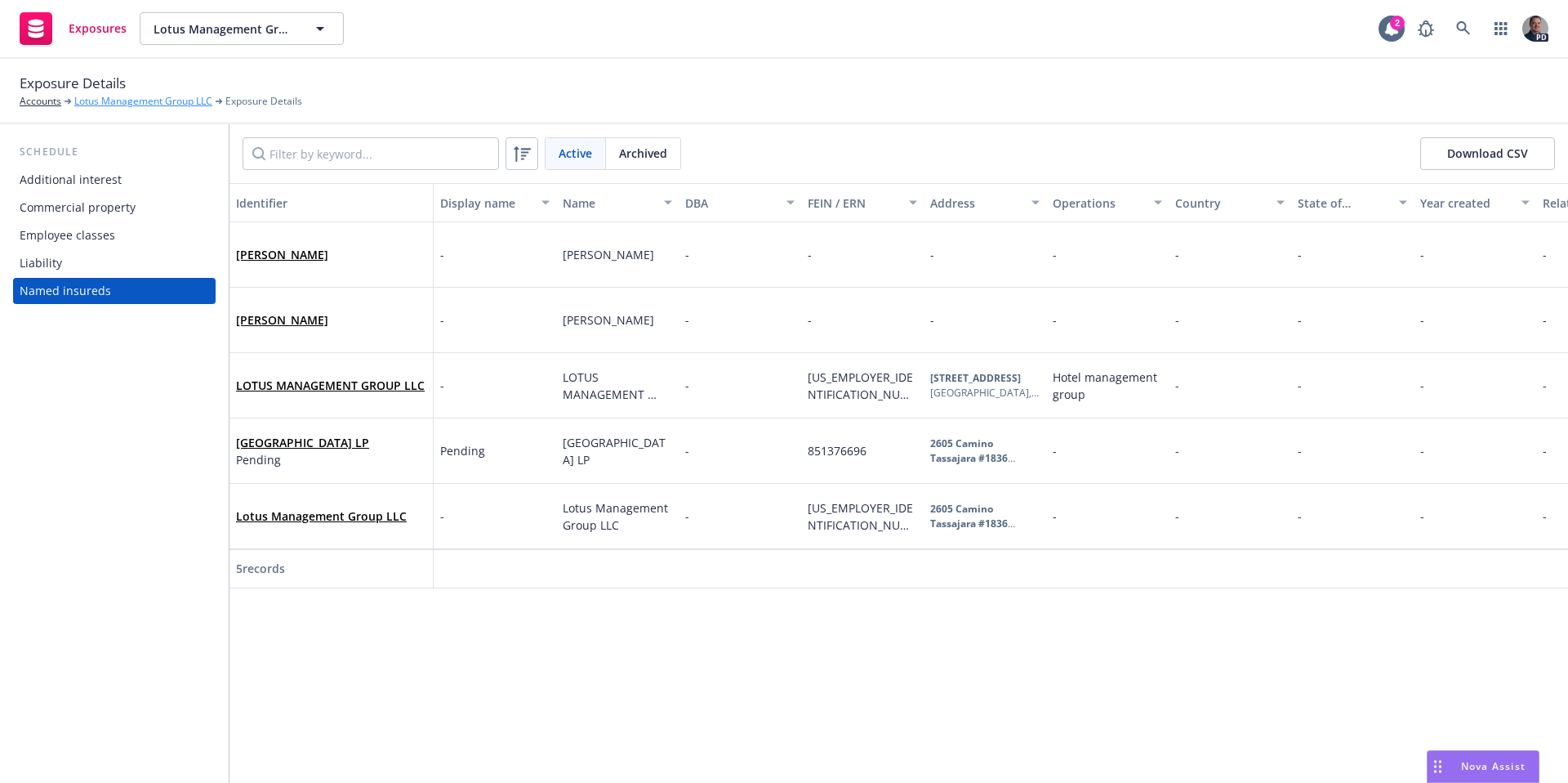
click at [119, 100] on link "Lotus Management Group LLC" at bounding box center [143, 102] width 138 height 15
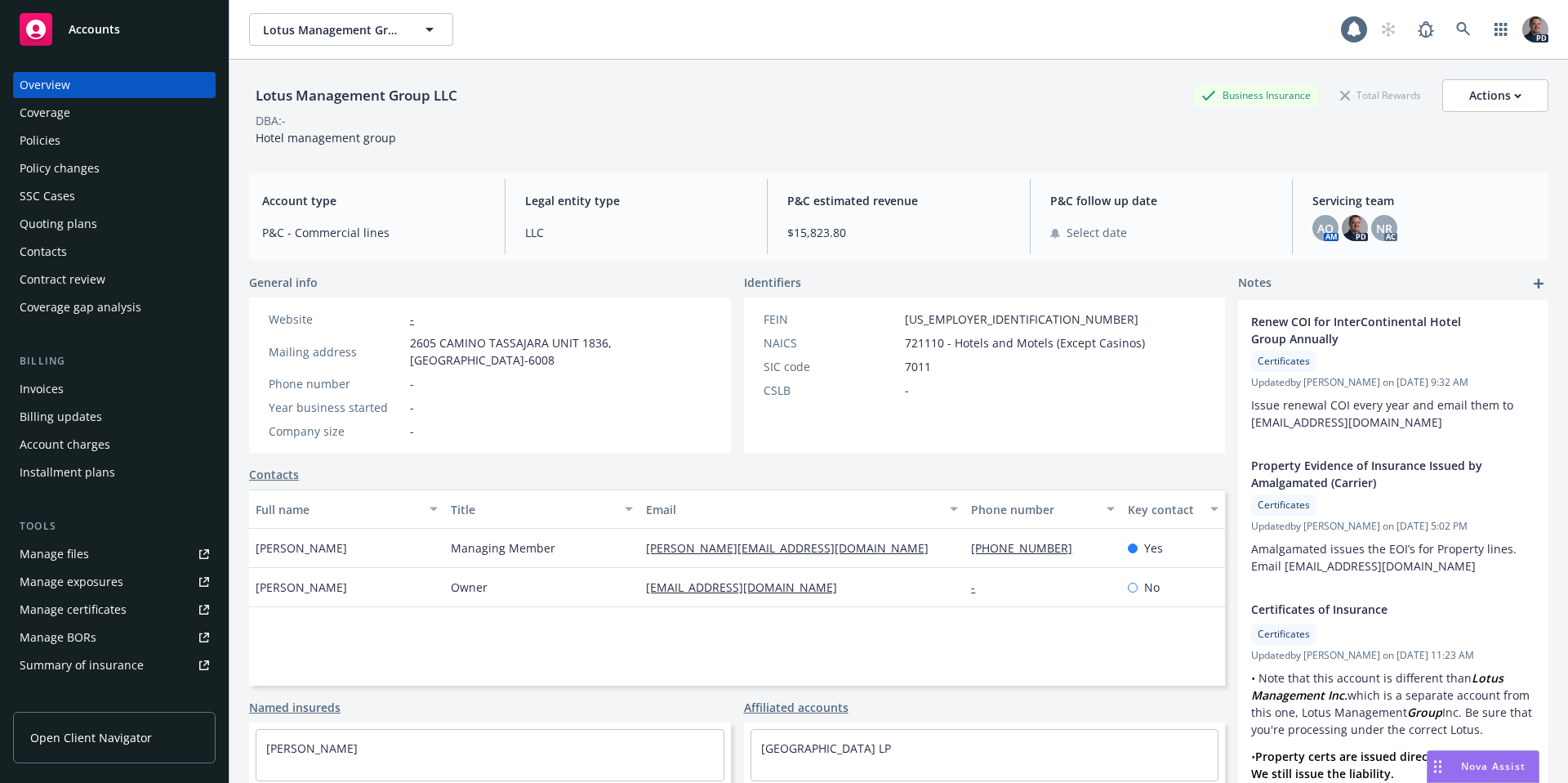
click at [71, 140] on div "Policies" at bounding box center [114, 141] width 189 height 26
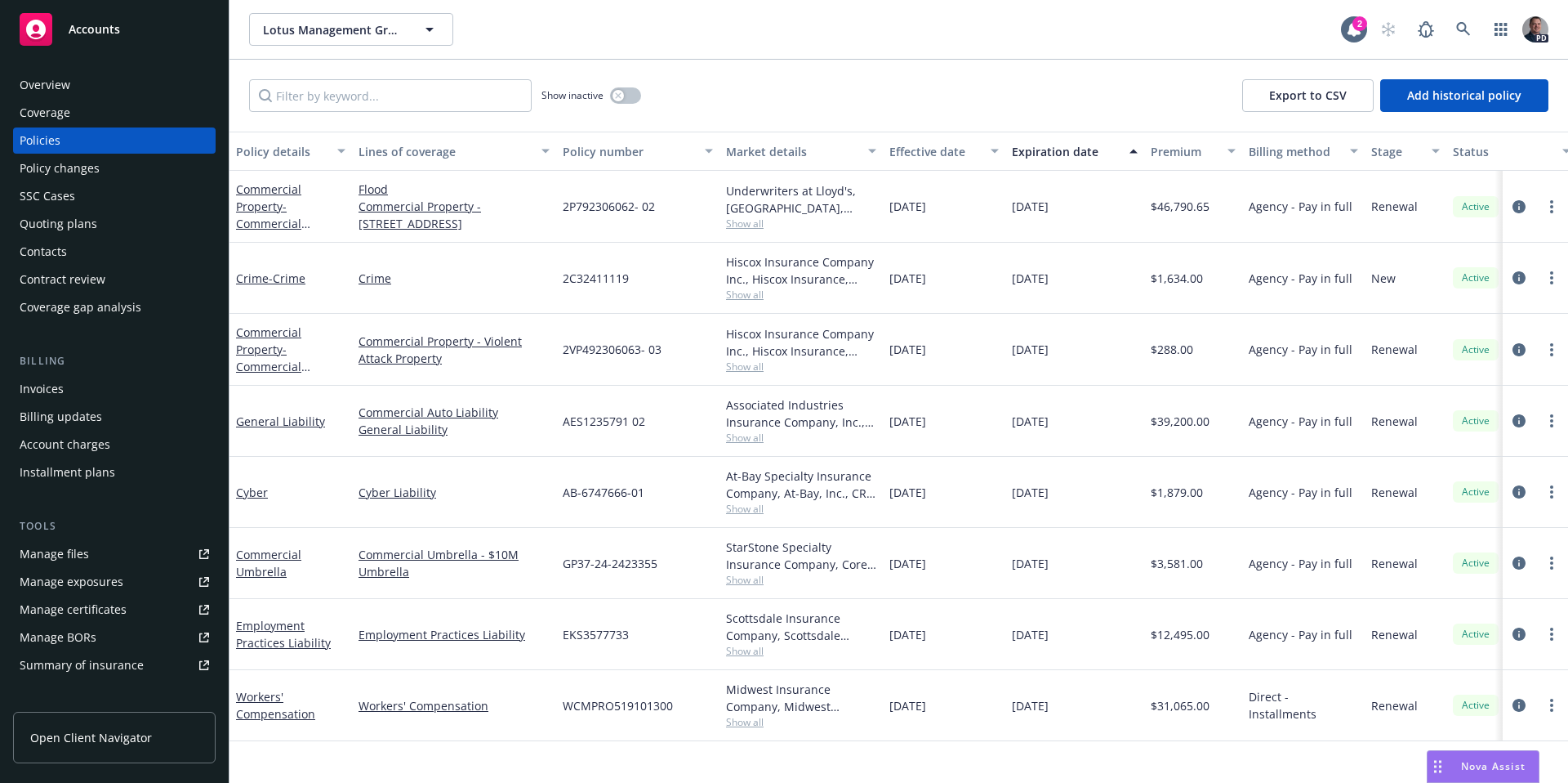
click at [731, 444] on span "Show all" at bounding box center [800, 437] width 150 height 14
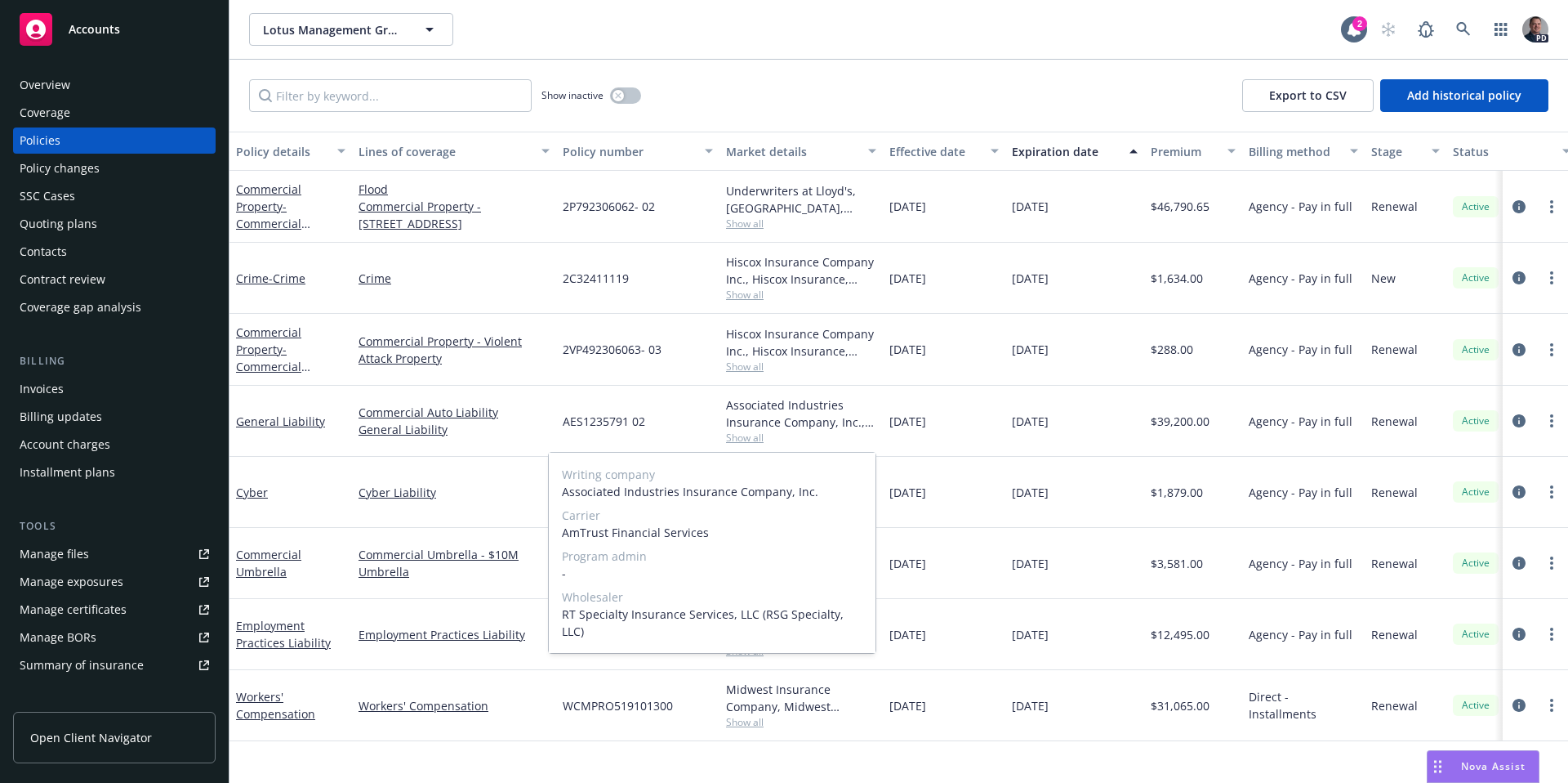
click at [734, 443] on span "Show all" at bounding box center [800, 437] width 150 height 14
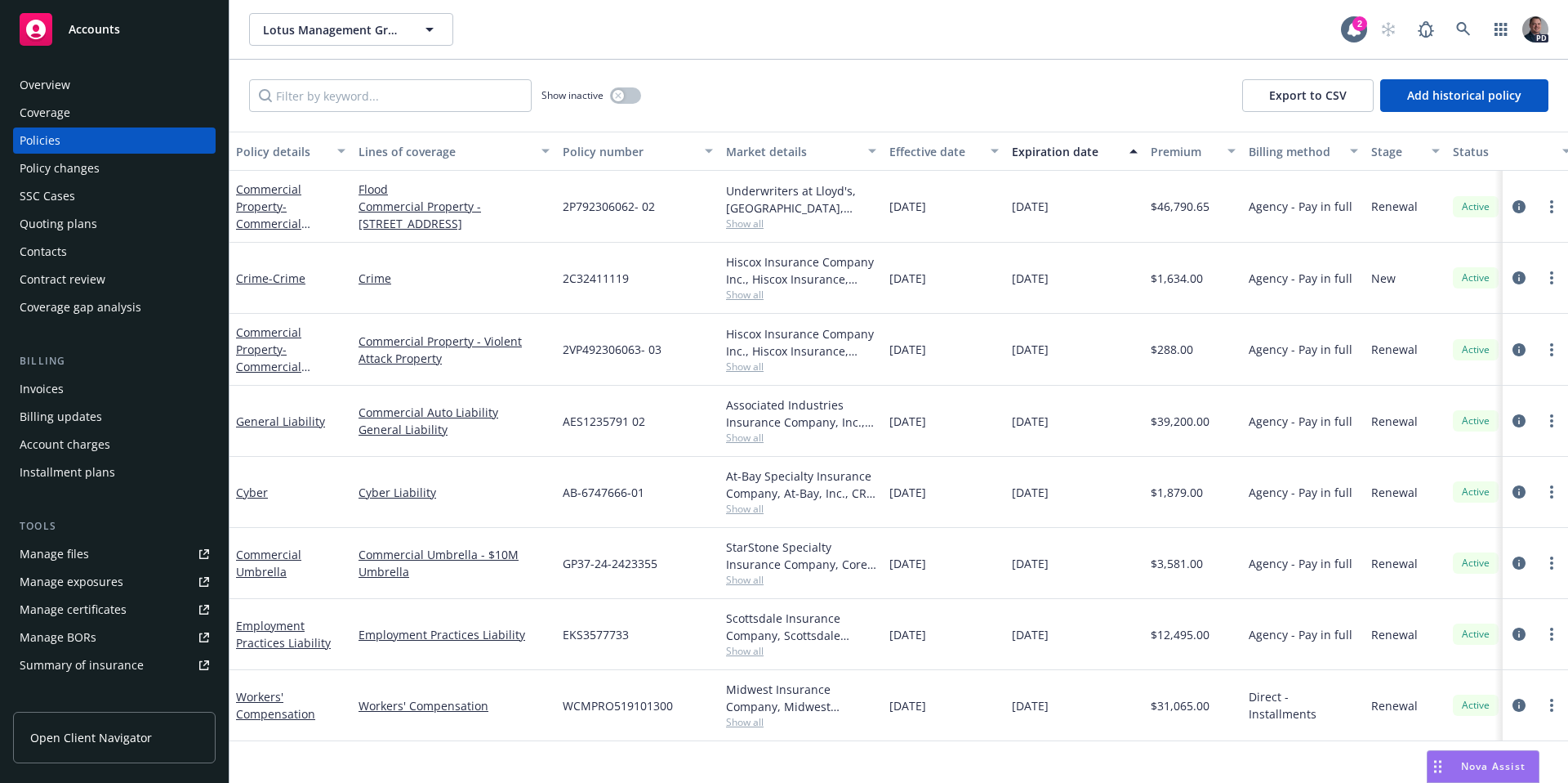
click at [753, 585] on span "Show all" at bounding box center [800, 580] width 150 height 14
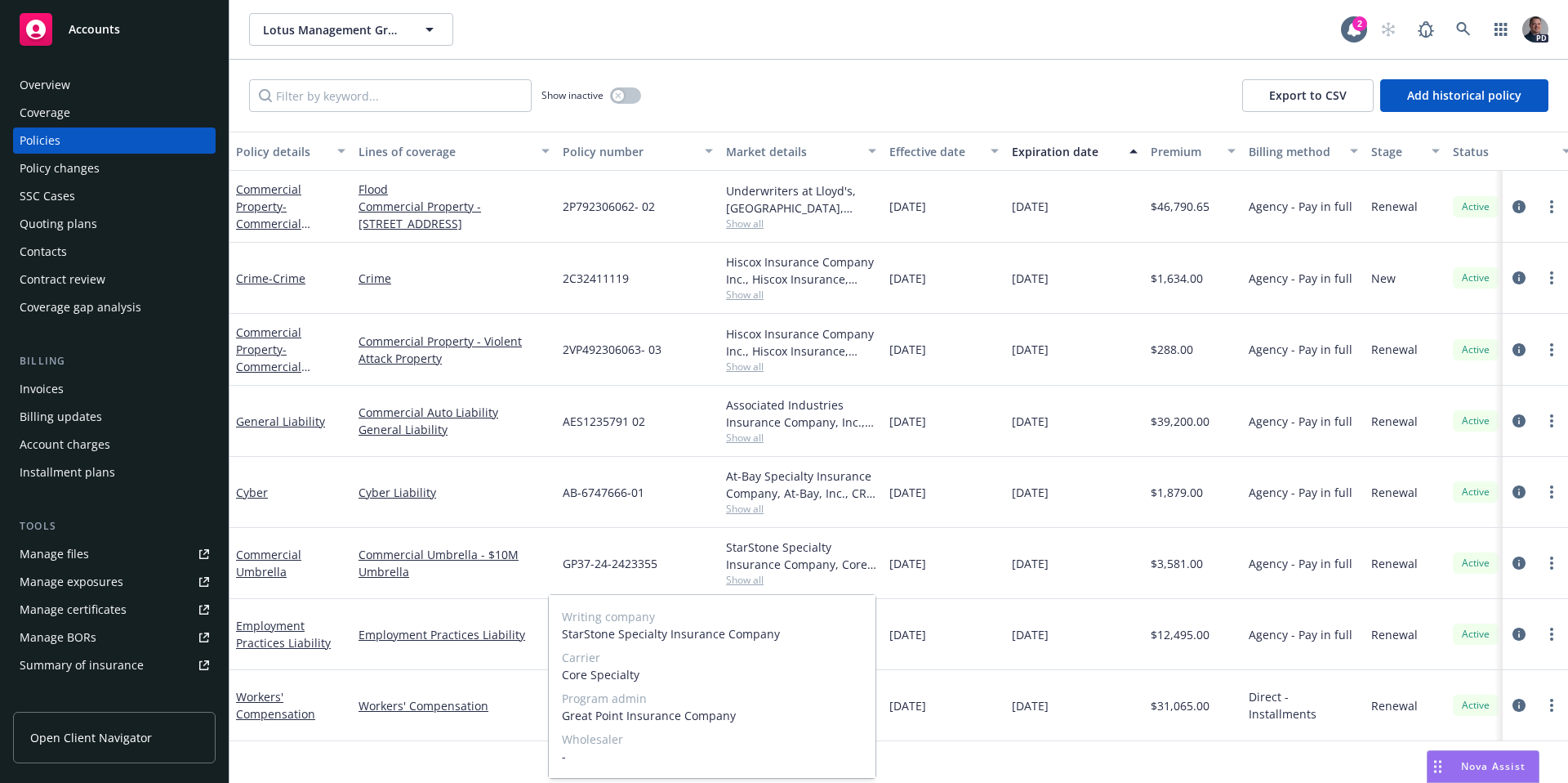
click at [754, 584] on span "Show all" at bounding box center [800, 580] width 150 height 14
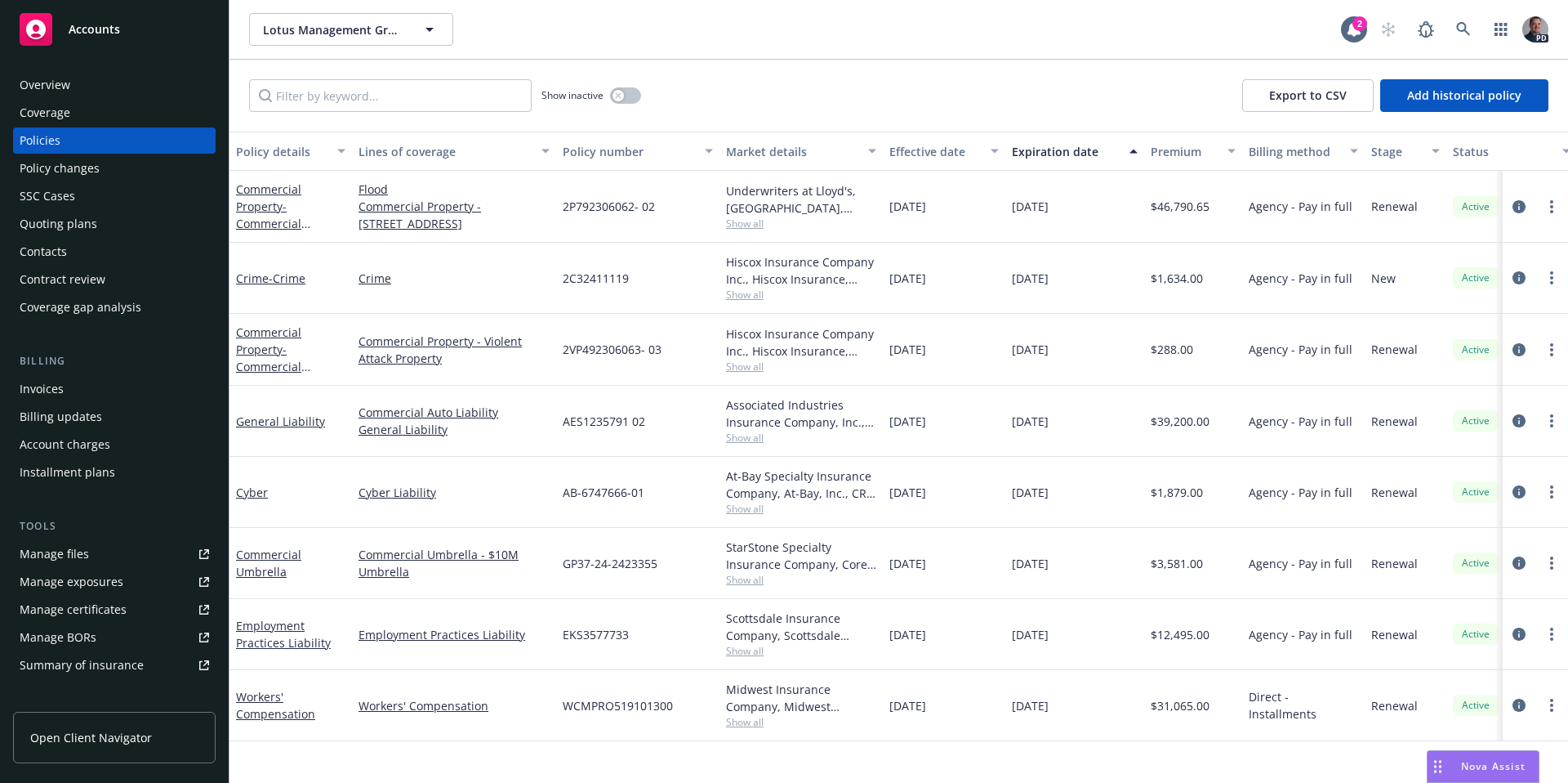
click at [761, 224] on span "Show all" at bounding box center [800, 223] width 150 height 14
click at [1199, 278] on span "$1,634.00" at bounding box center [1177, 278] width 52 height 17
click at [767, 220] on span "Show all" at bounding box center [800, 223] width 150 height 14
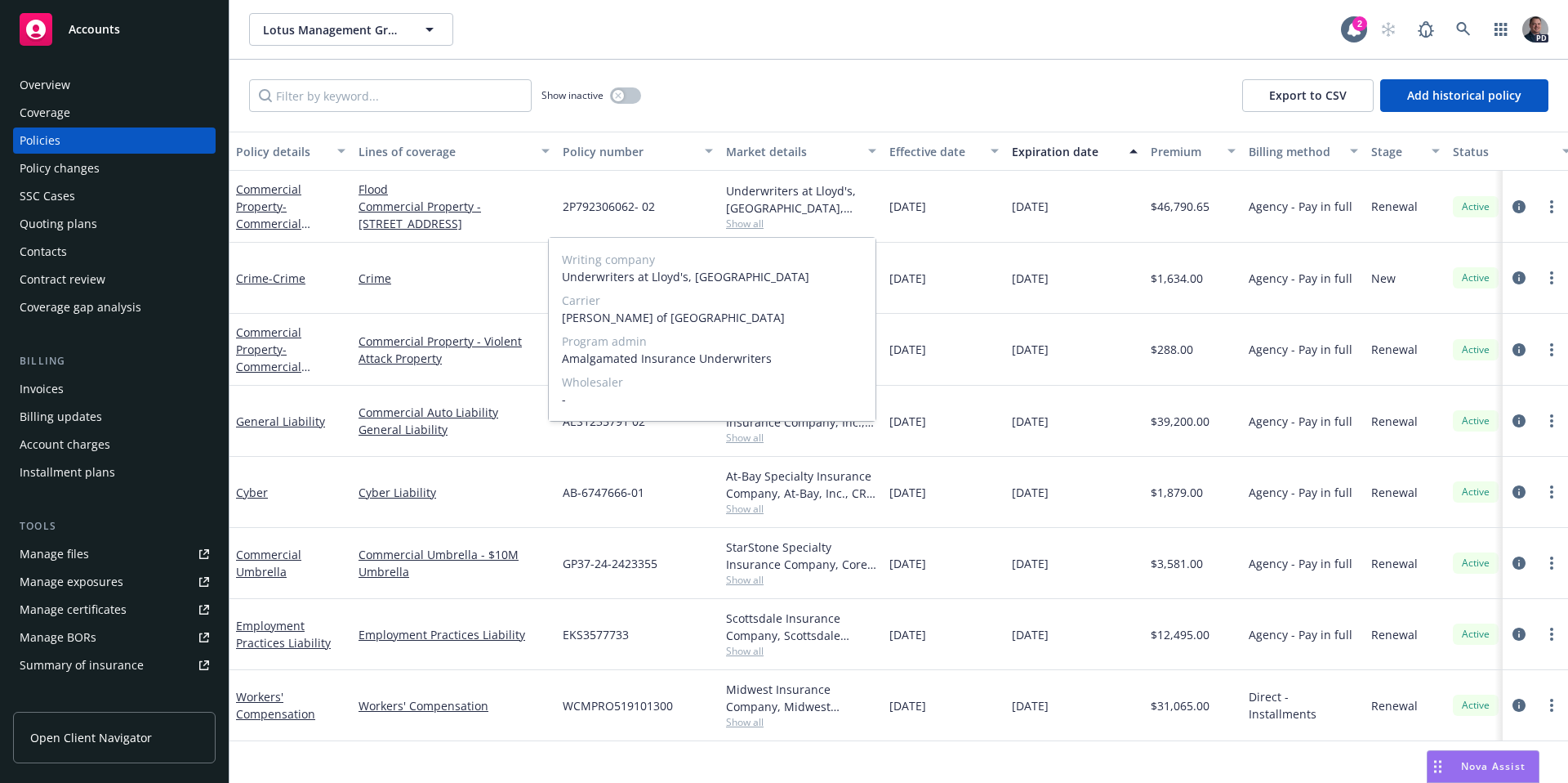
click at [767, 220] on span "Show all" at bounding box center [800, 223] width 150 height 14
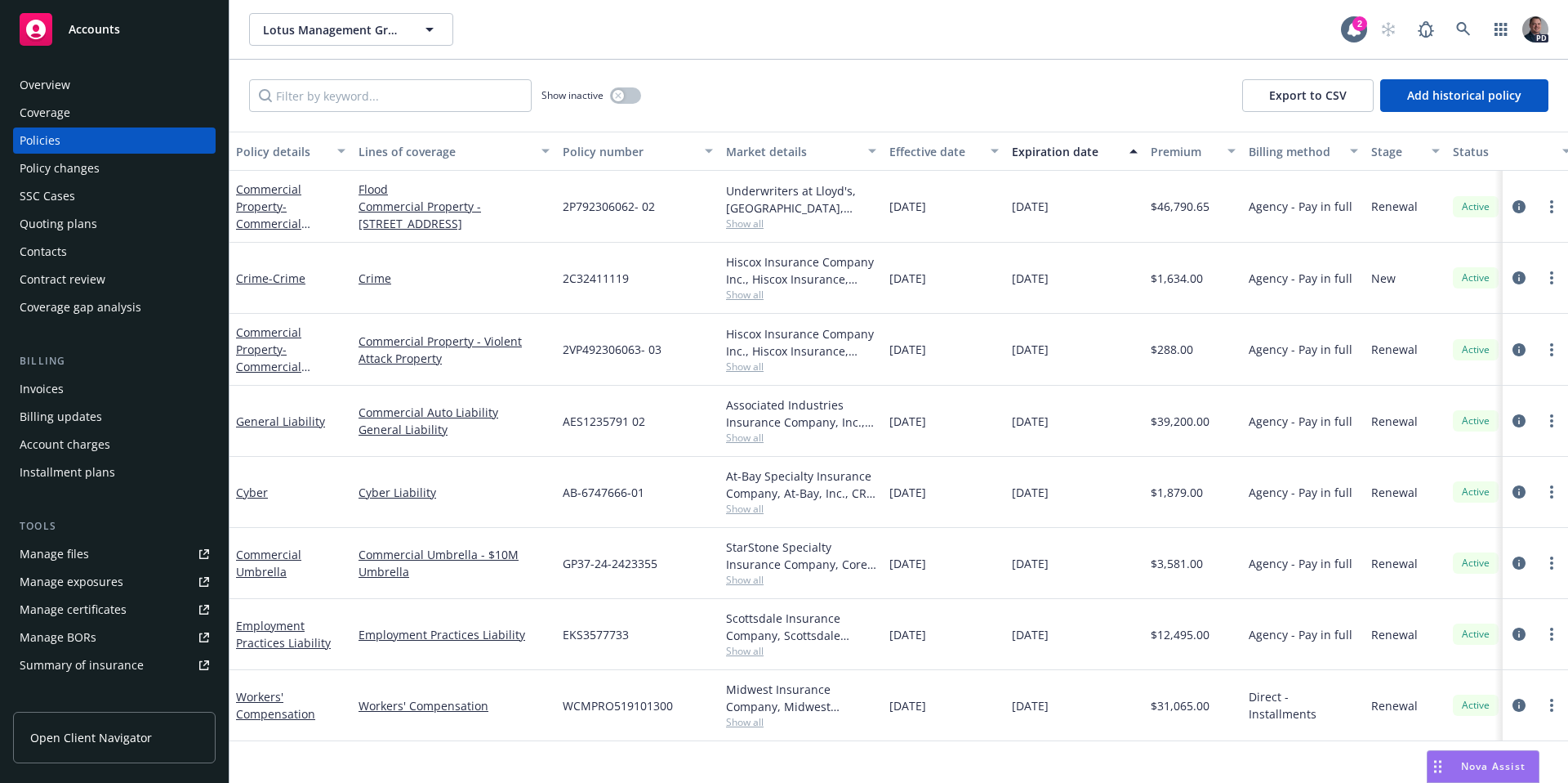
click at [738, 368] on span "Show all" at bounding box center [800, 366] width 150 height 14
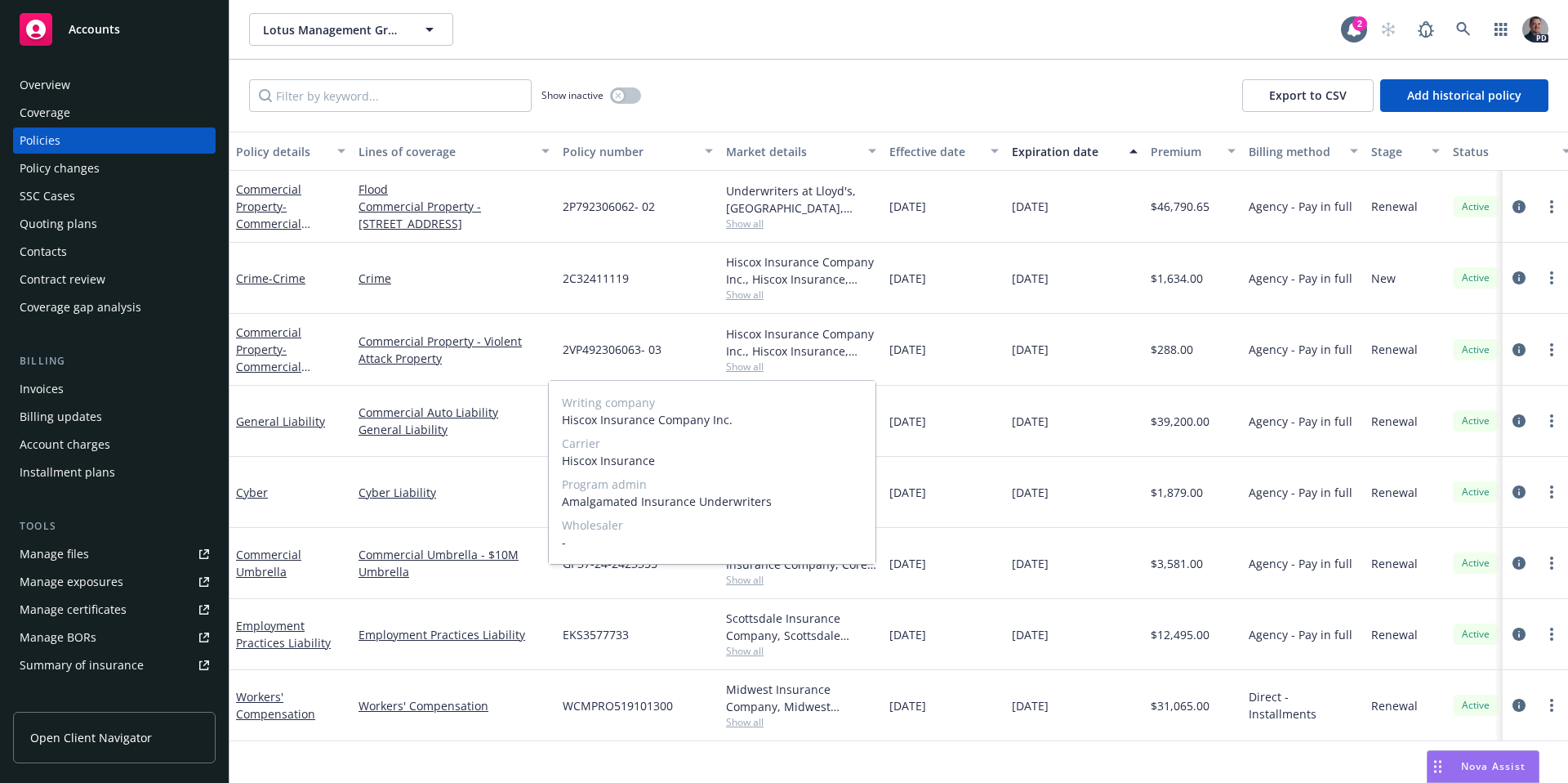
click at [738, 368] on span "Show all" at bounding box center [800, 366] width 150 height 14
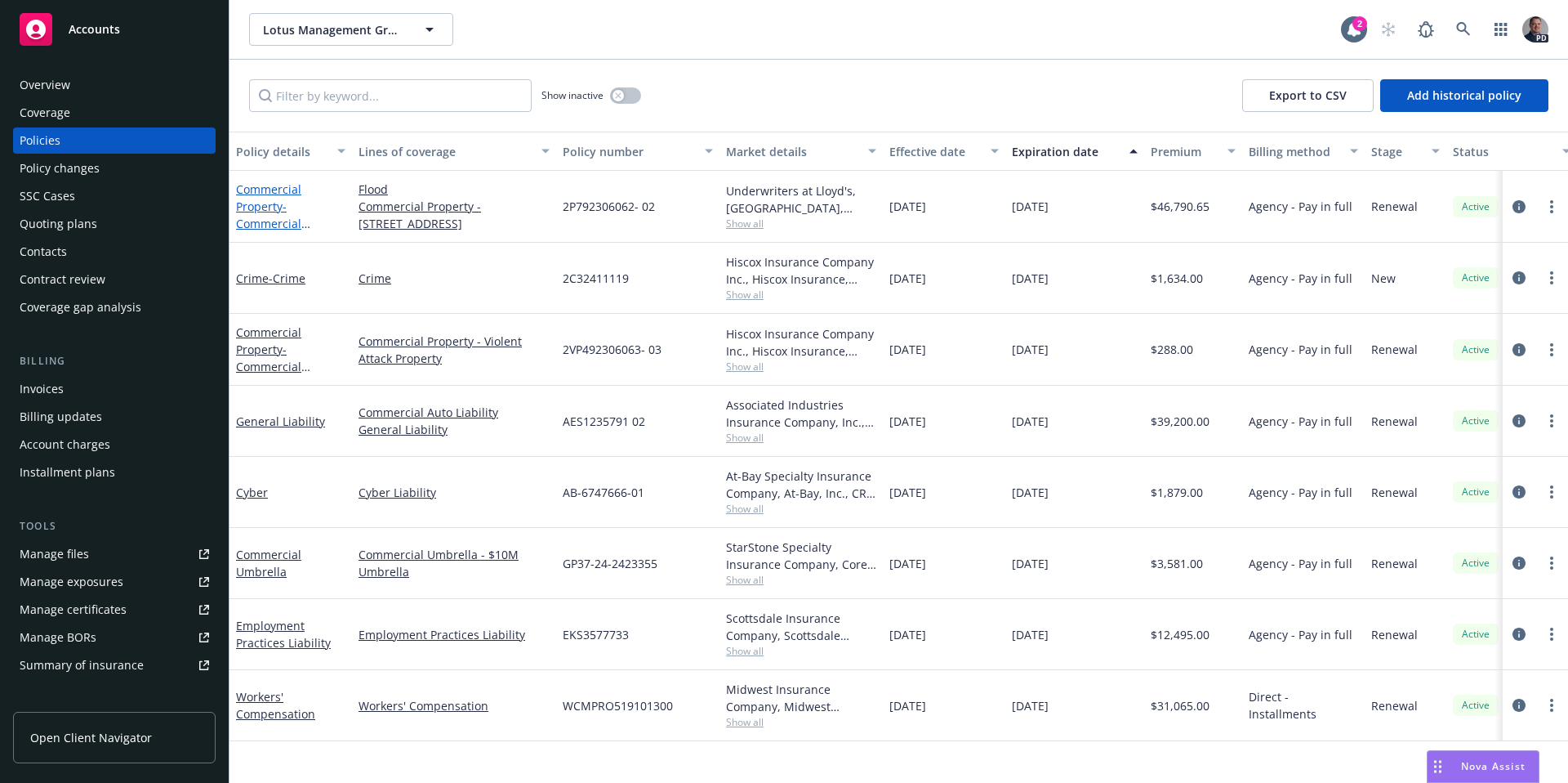
click at [278, 215] on span "- Commercial Property - [STREET_ADDRESS] (with Flood)" at bounding box center [287, 240] width 103 height 84
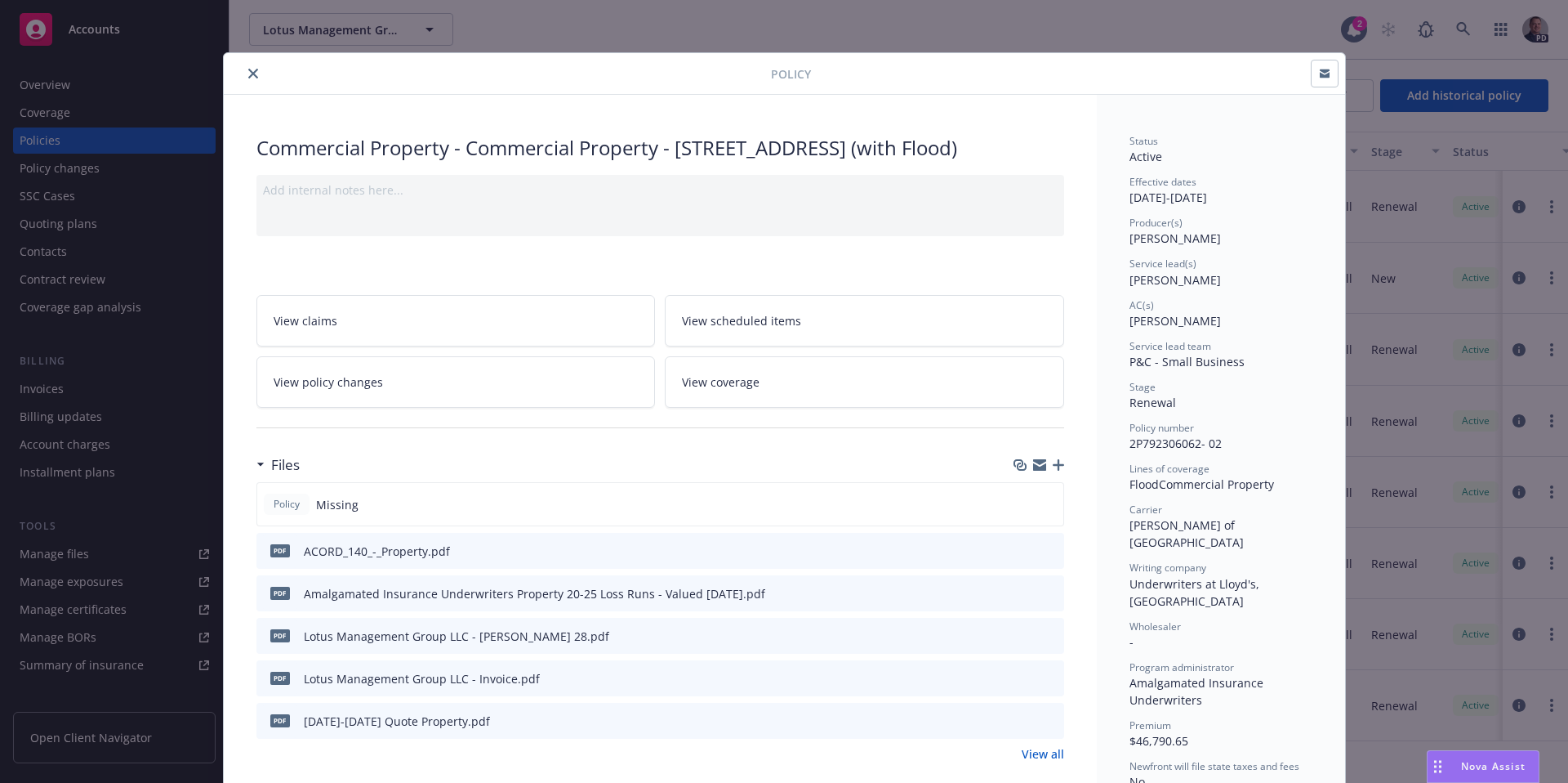
click at [1043, 556] on icon "preview file" at bounding box center [1049, 550] width 15 height 11
click at [210, 63] on div "Policy Commercial Property - Commercial Property - [STREET_ADDRESS] (with Flood…" at bounding box center [784, 392] width 1568 height 783
click at [243, 67] on button "close" at bounding box center [252, 73] width 20 height 20
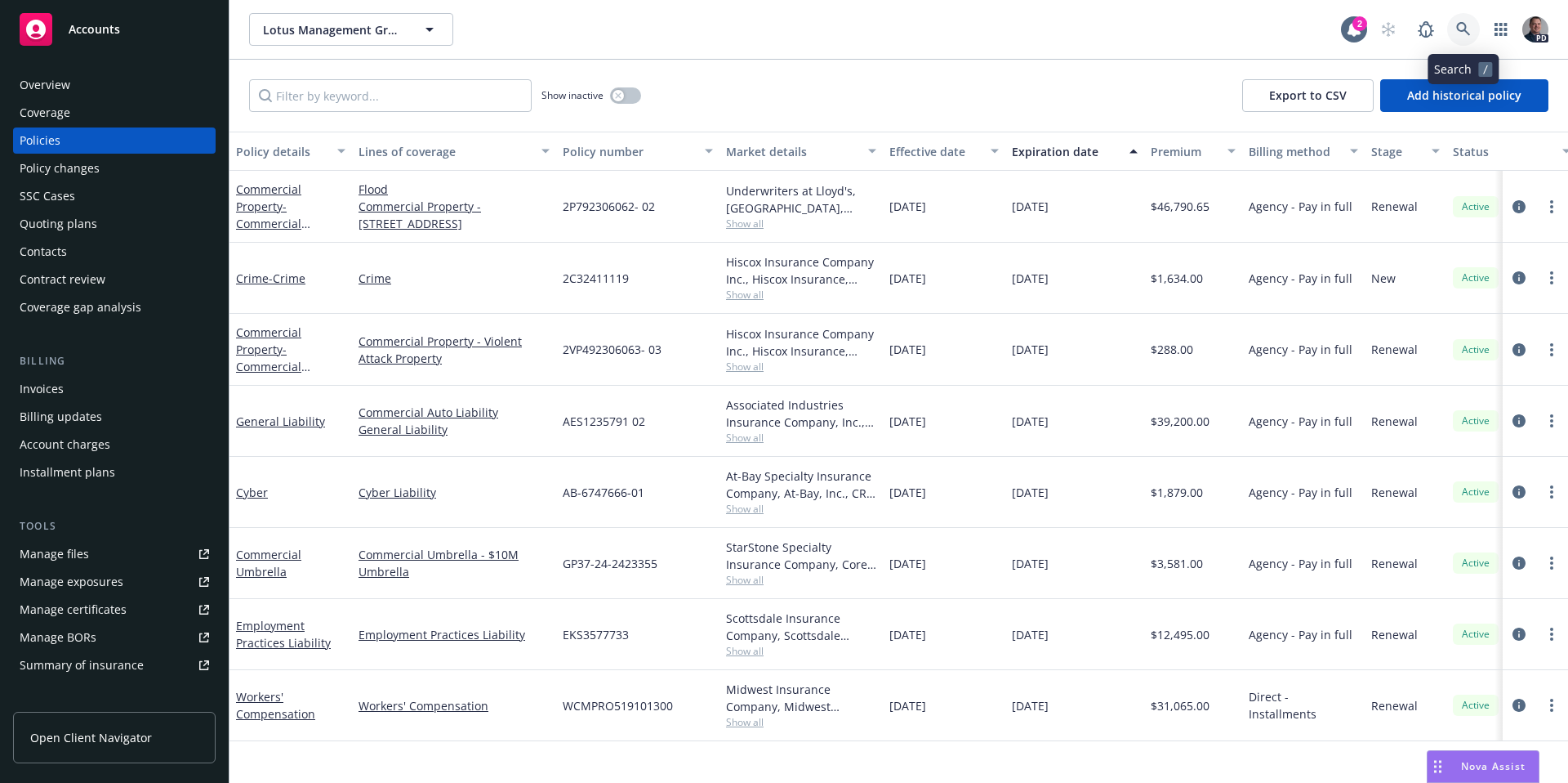
click at [1474, 31] on link at bounding box center [1464, 29] width 33 height 33
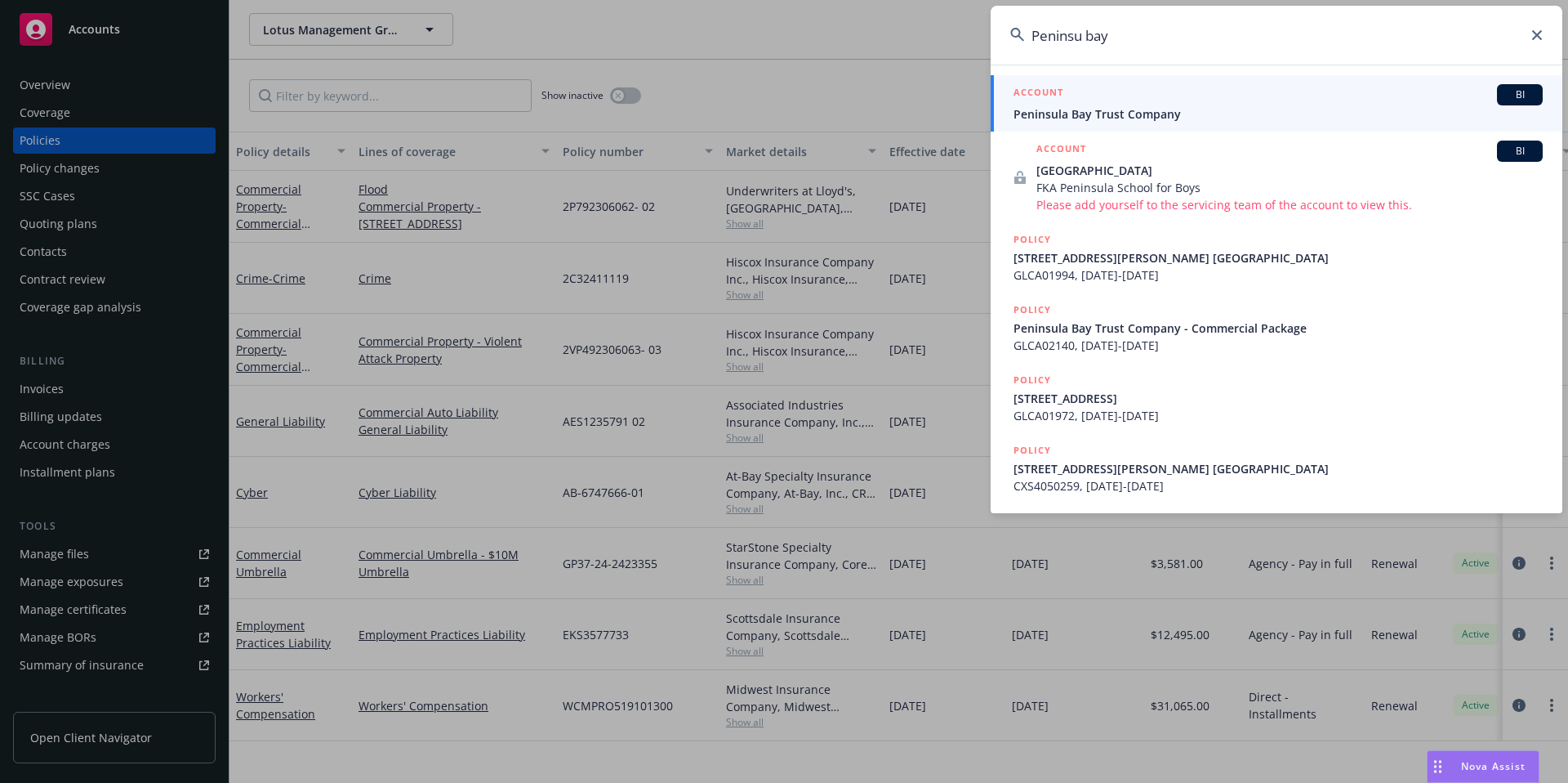
type input "Peninsu bay"
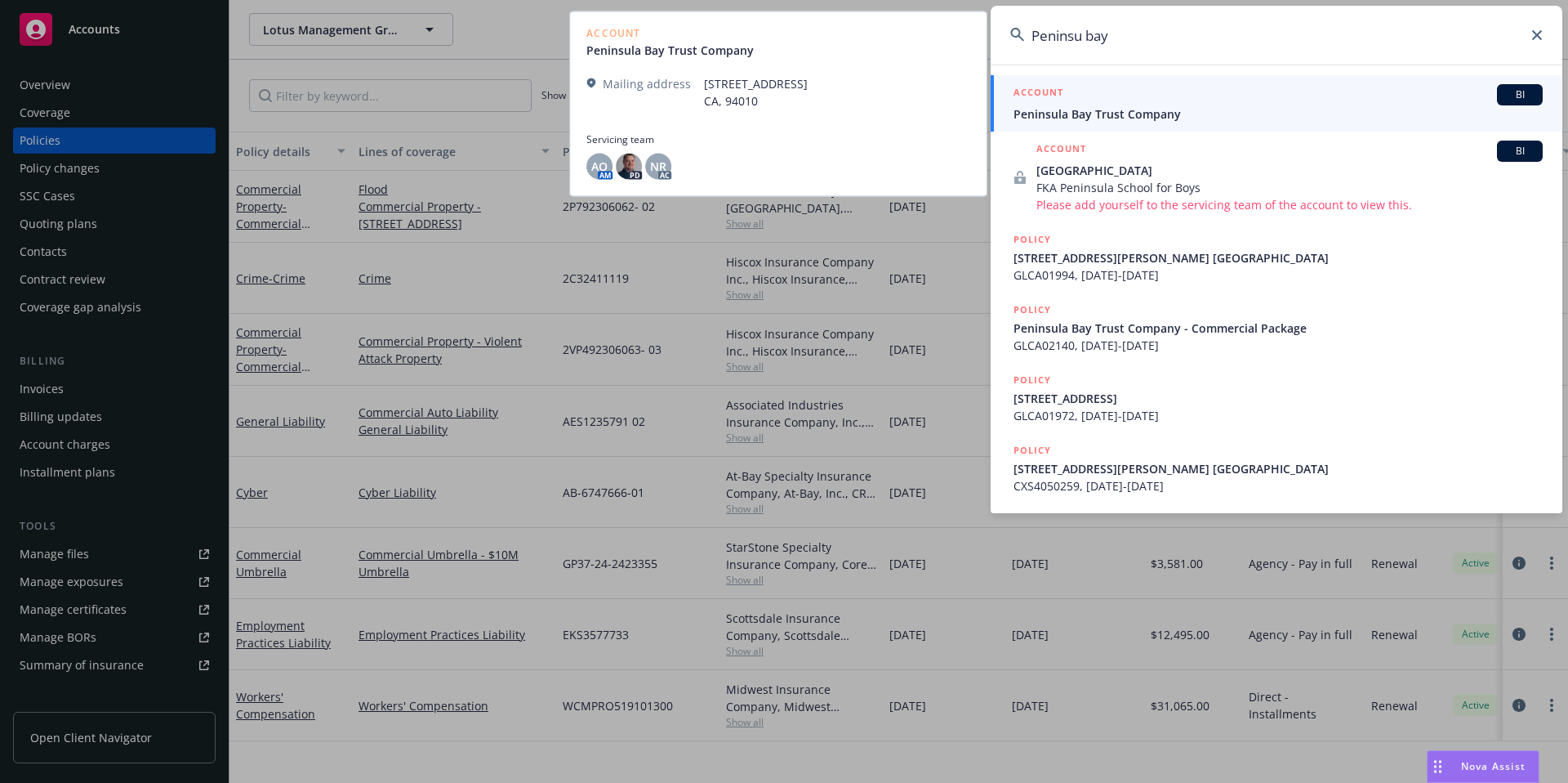
click at [1144, 105] on span "Peninsula Bay Trust Company" at bounding box center [1278, 114] width 529 height 17
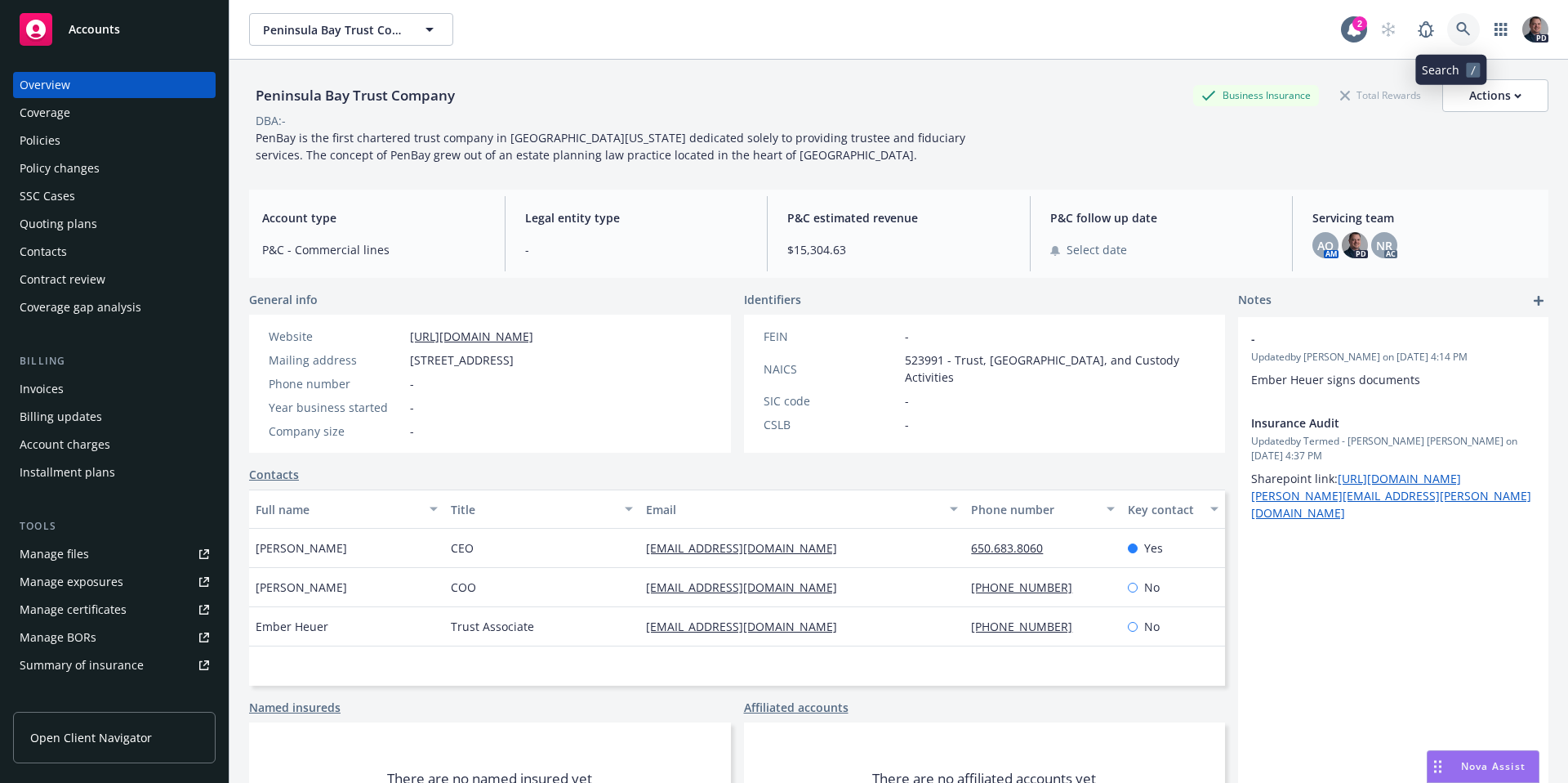
click at [1448, 26] on link at bounding box center [1464, 29] width 33 height 33
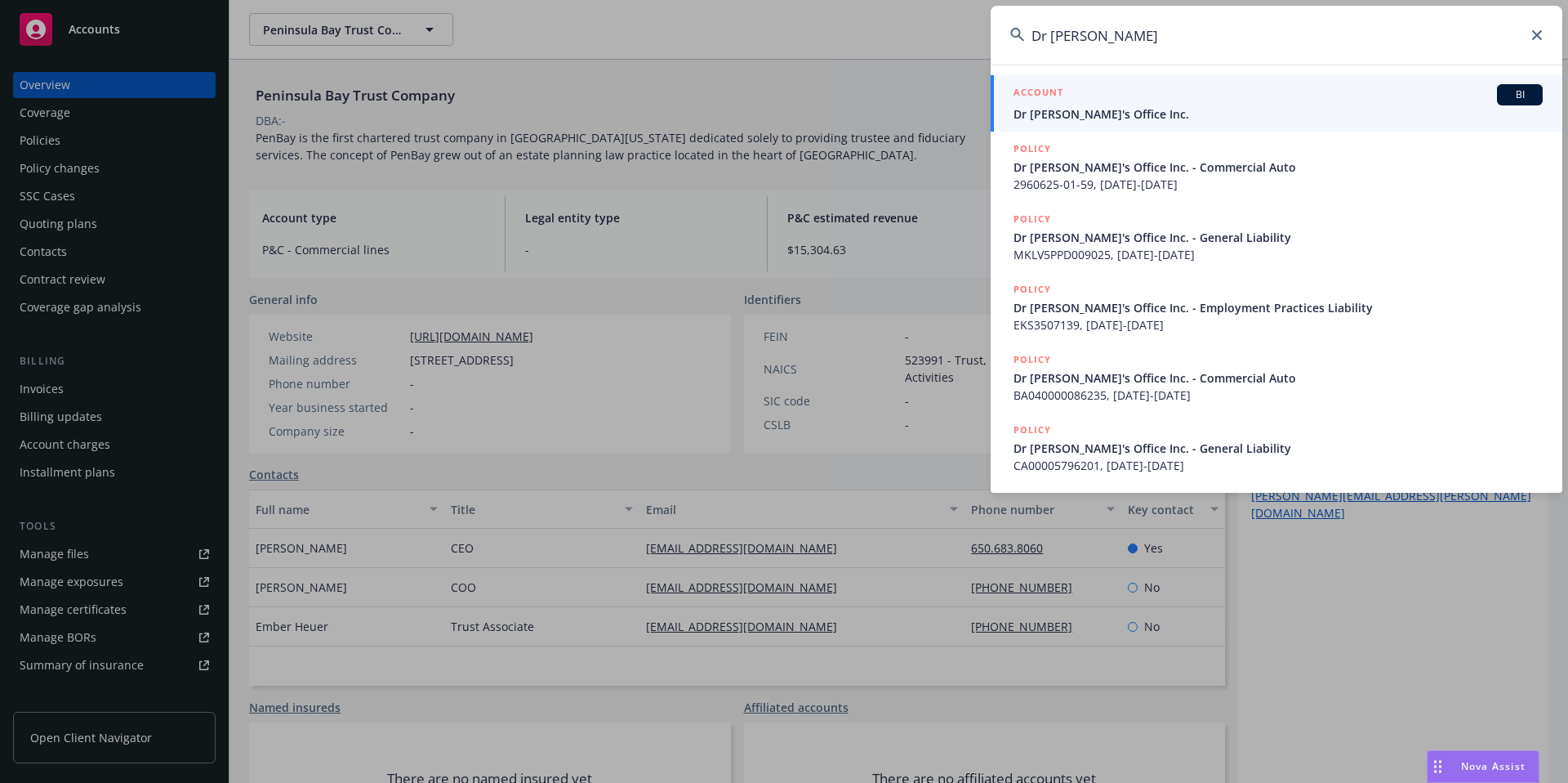
type input "Dr [PERSON_NAME]"
click at [1248, 109] on span "Dr [PERSON_NAME]'s Office Inc." at bounding box center [1278, 114] width 529 height 17
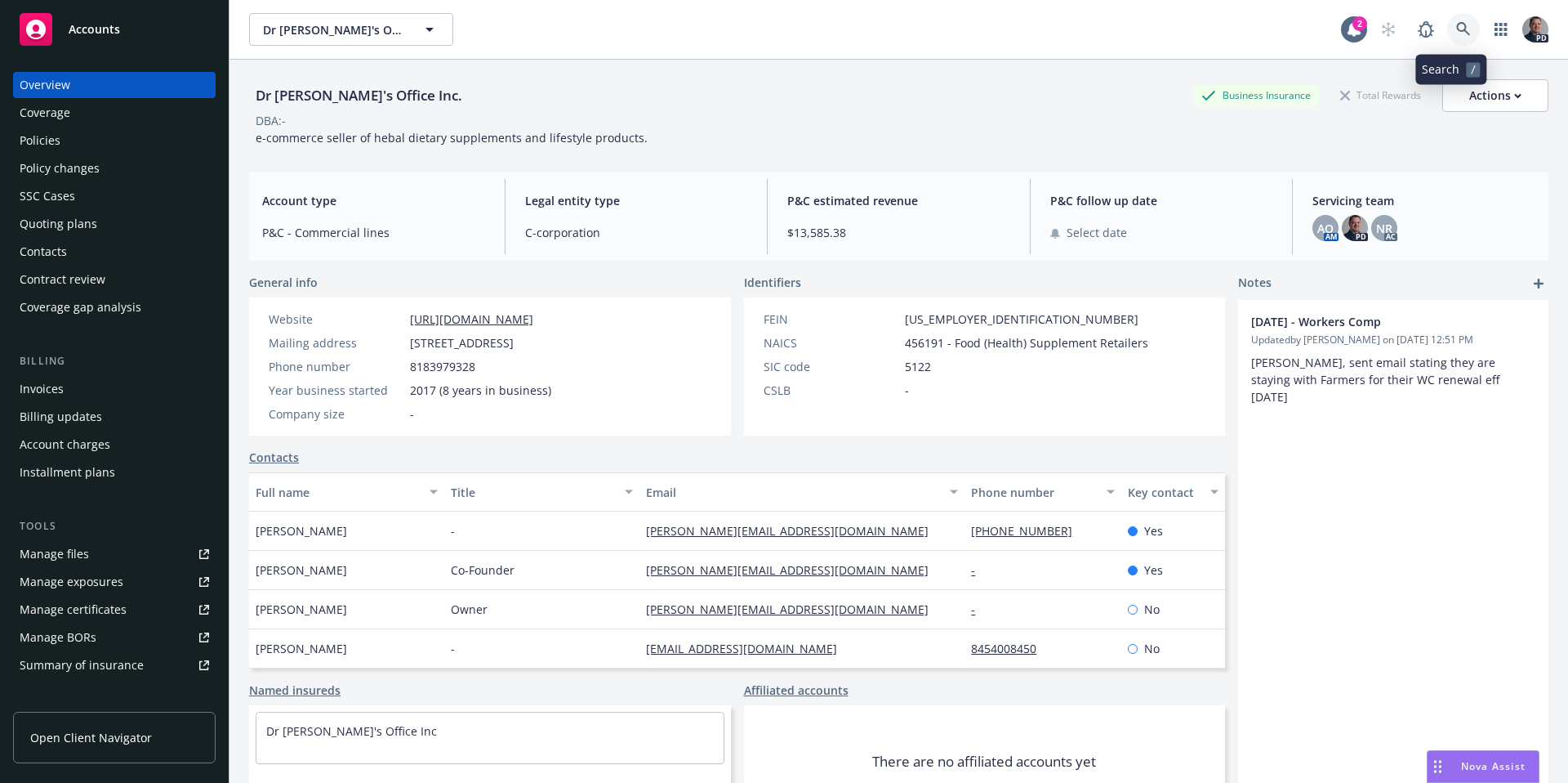
click at [1456, 29] on icon at bounding box center [1463, 29] width 14 height 14
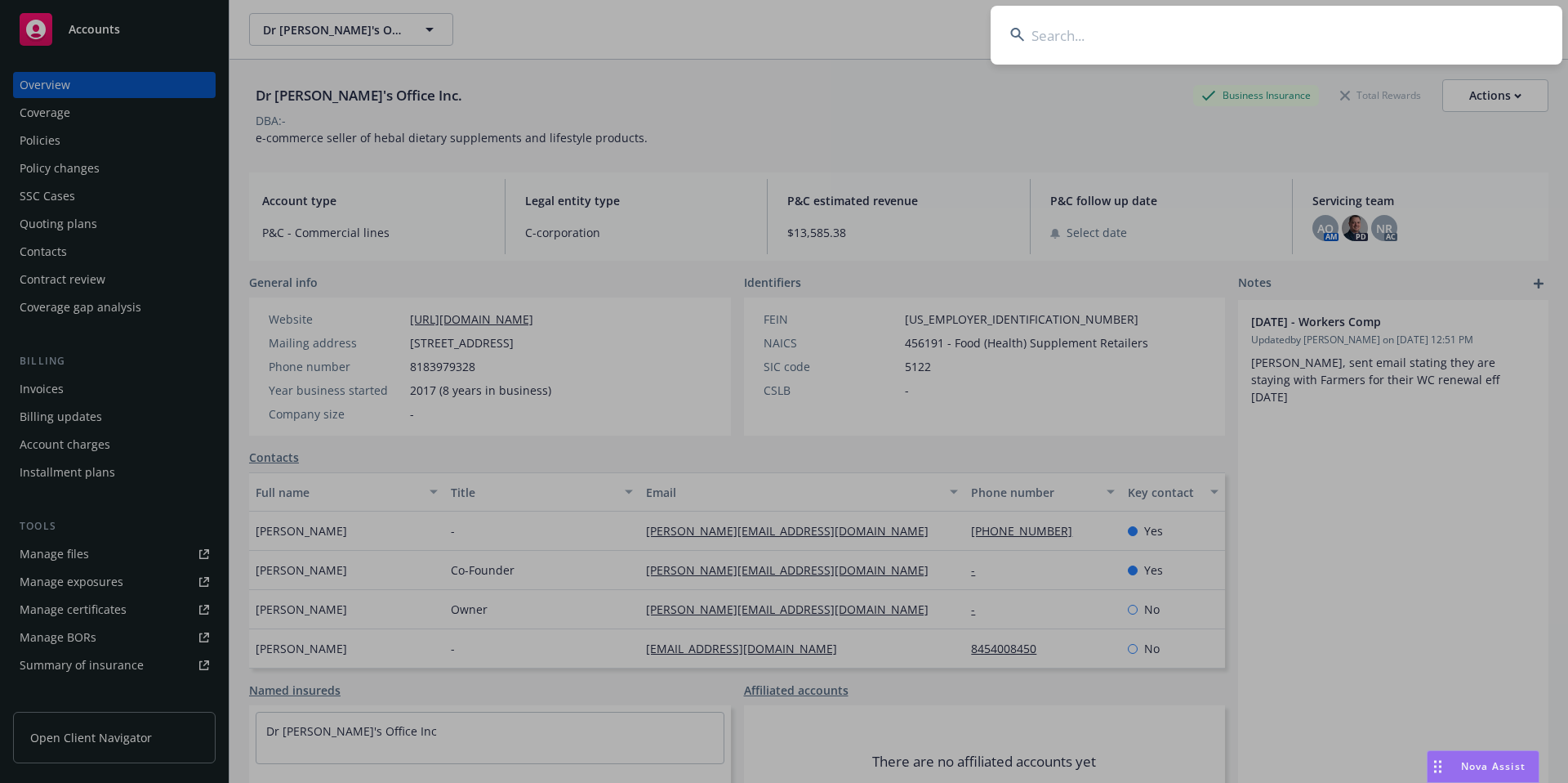
click at [1198, 22] on input at bounding box center [1276, 34] width 572 height 59
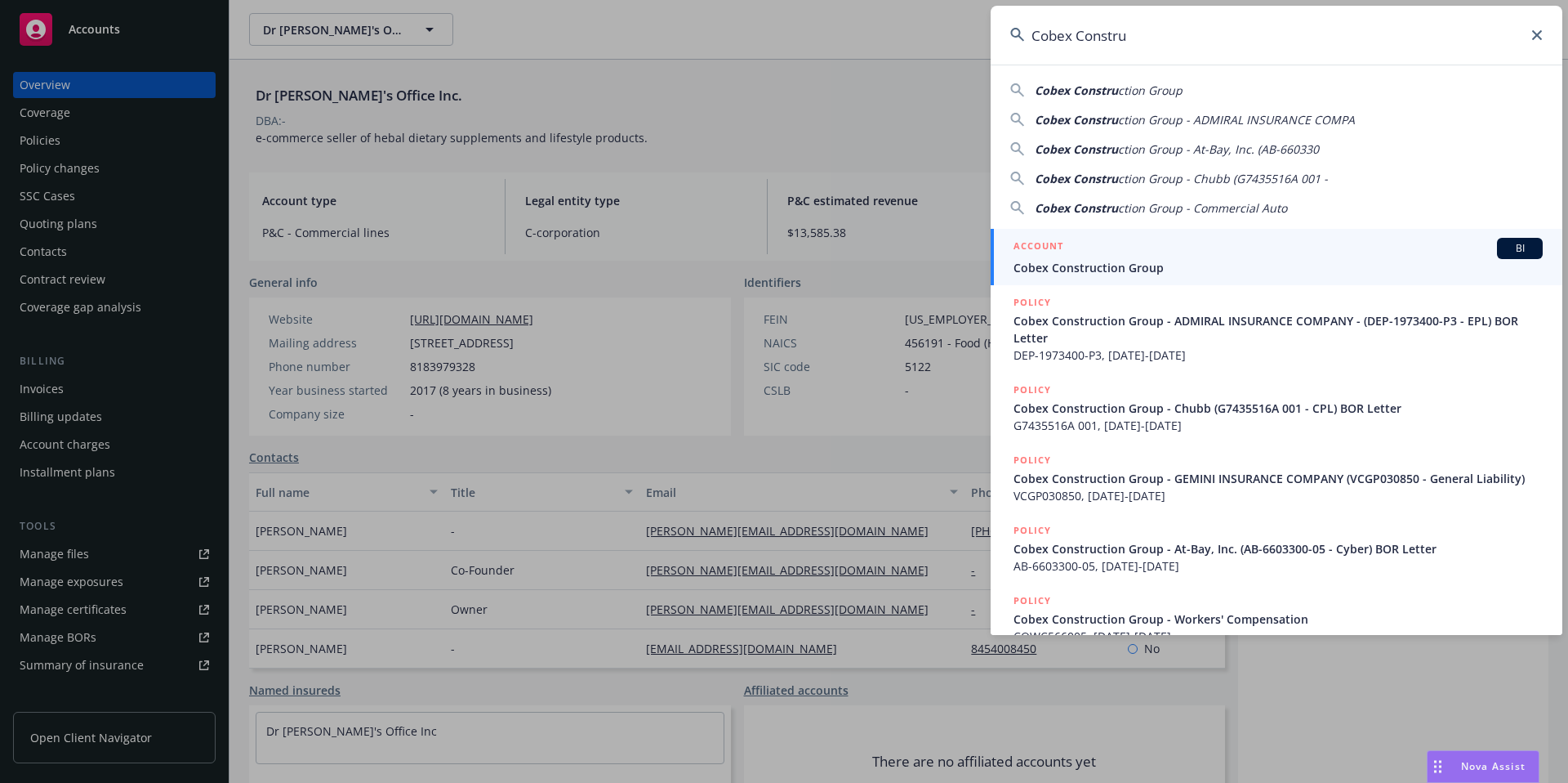
type input "Cobex Constru"
click at [1163, 249] on div "ACCOUNT BI" at bounding box center [1278, 248] width 529 height 21
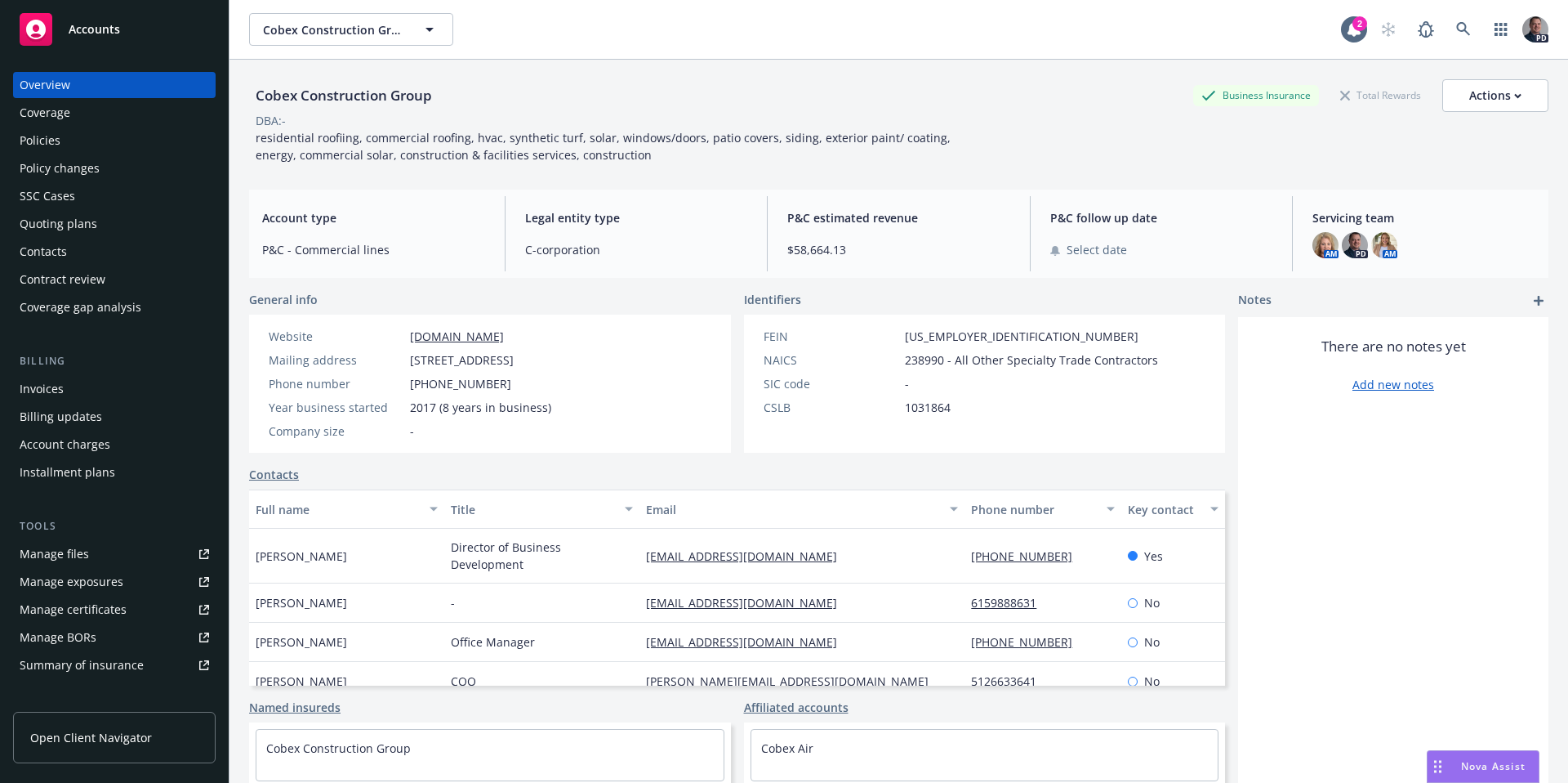
click at [109, 32] on span "Accounts" at bounding box center [94, 30] width 51 height 13
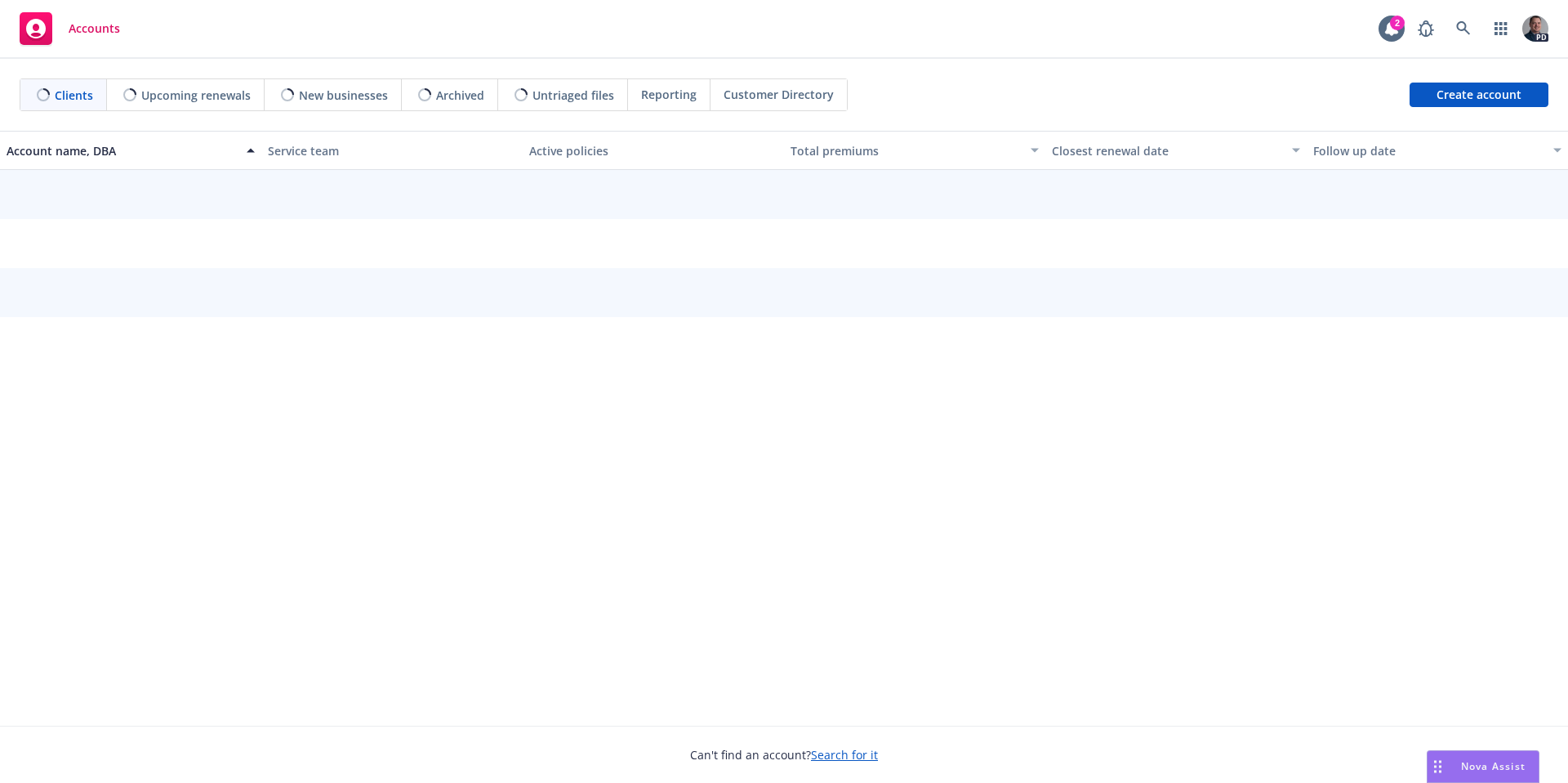
click at [668, 100] on span "Reporting" at bounding box center [669, 94] width 56 height 17
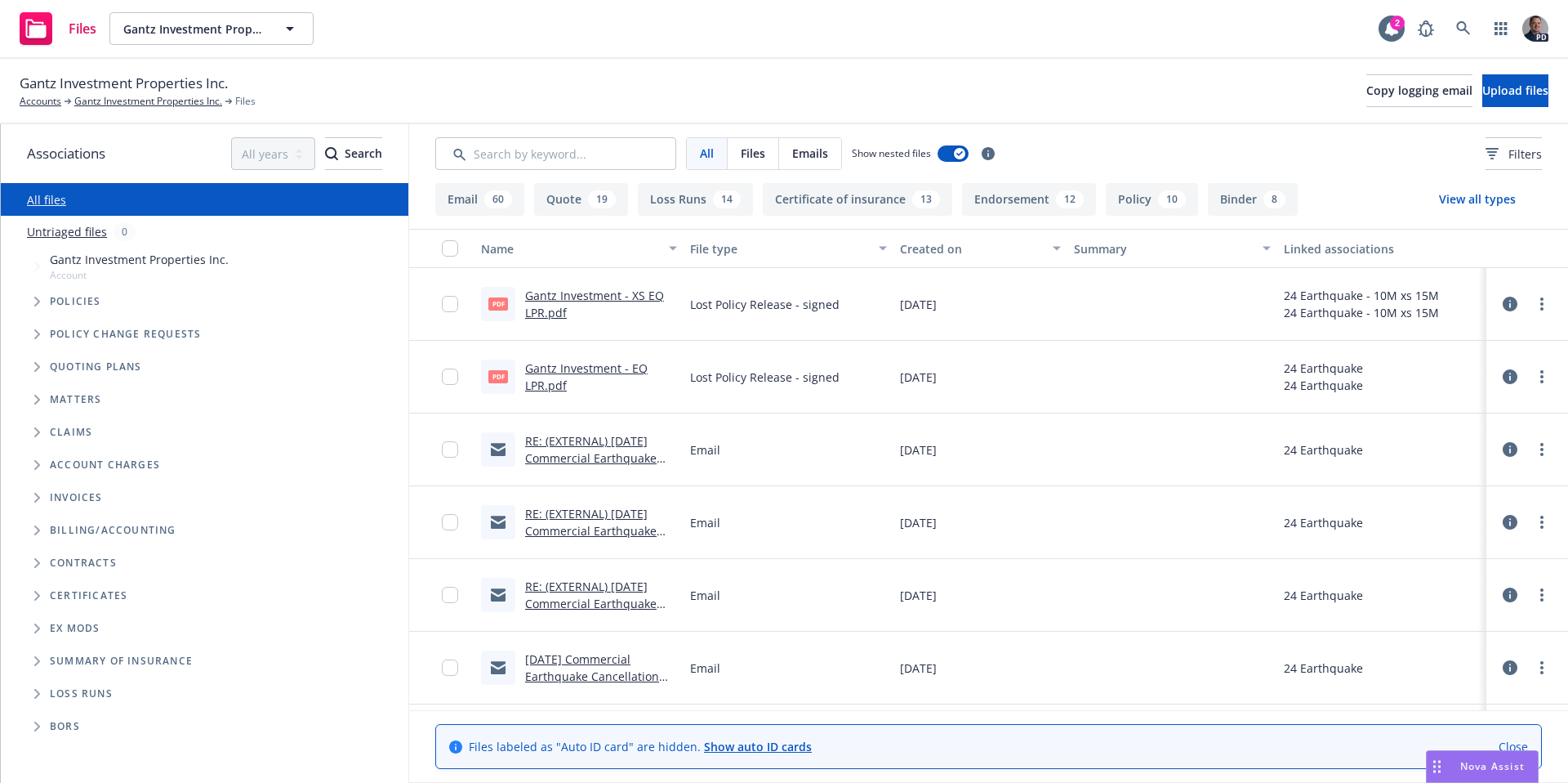
click at [646, 460] on link "RE: (EXTERNAL) 10/04/25 Commercial Earthquake Cancellation Request - Gantz Inve…" at bounding box center [596, 475] width 142 height 84
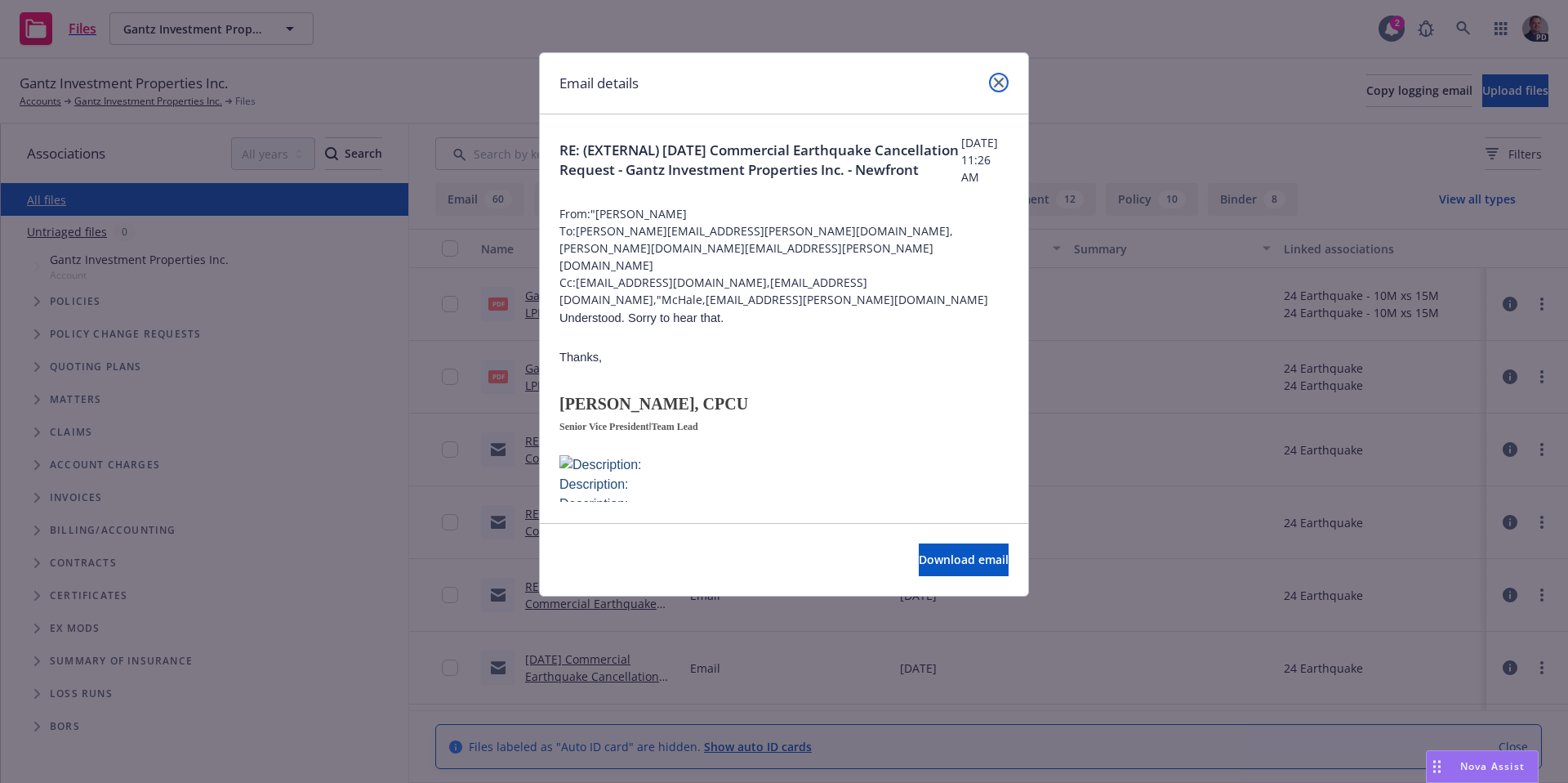
click at [994, 77] on icon "close" at bounding box center [999, 82] width 10 height 10
